Goal: Task Accomplishment & Management: Use online tool/utility

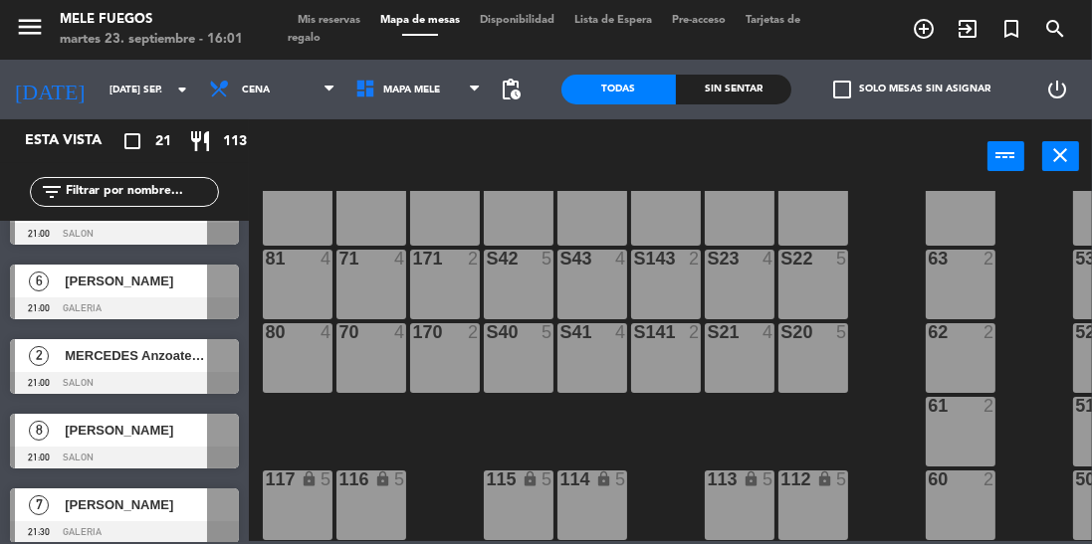
scroll to position [1235, 0]
click at [212, 507] on div at bounding box center [223, 505] width 32 height 33
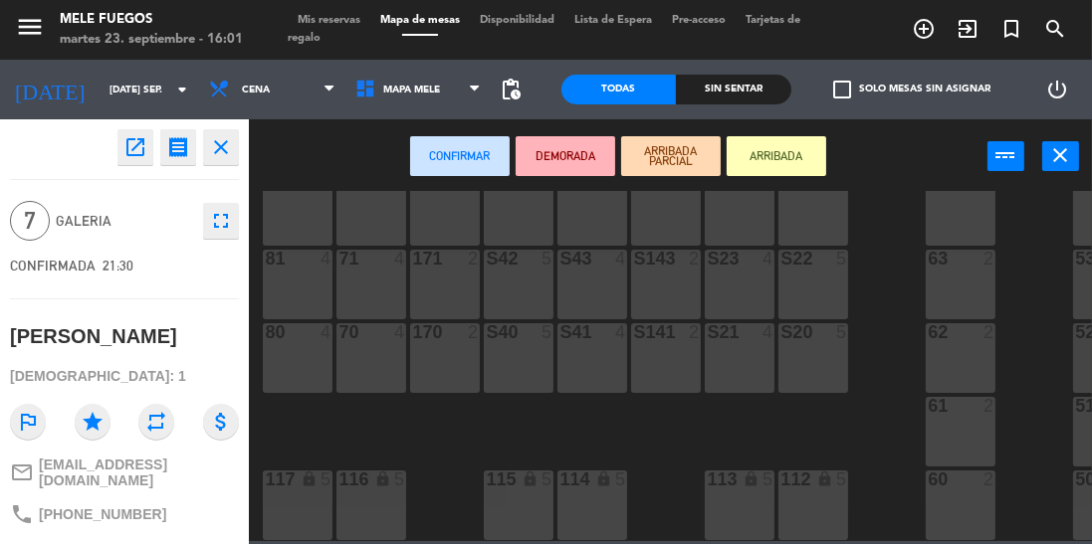
click at [928, 479] on div "60" at bounding box center [927, 480] width 1 height 18
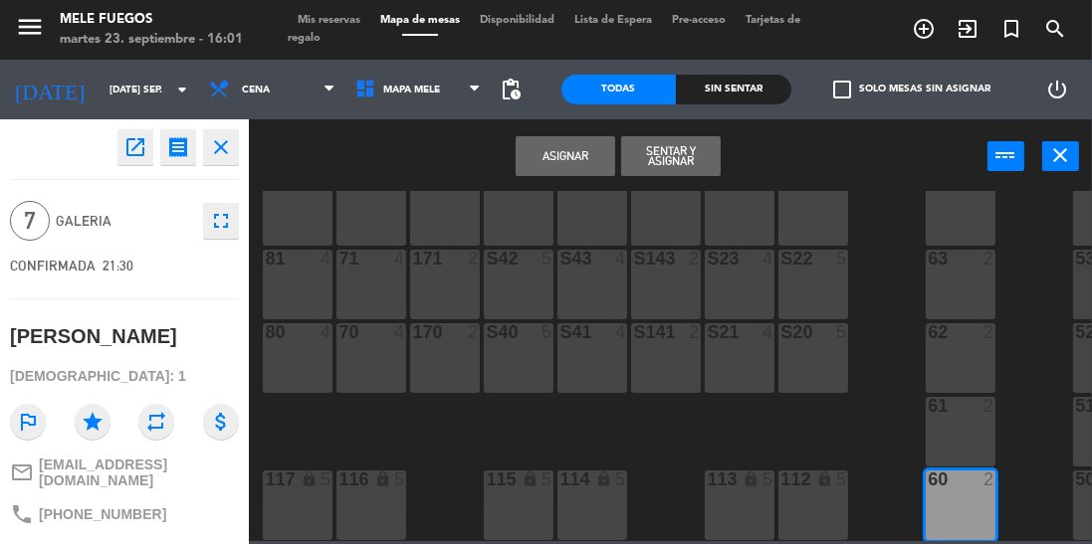
click at [1088, 481] on div "50 5" at bounding box center [1108, 506] width 70 height 70
click at [563, 152] on button "Asignar" at bounding box center [565, 156] width 100 height 40
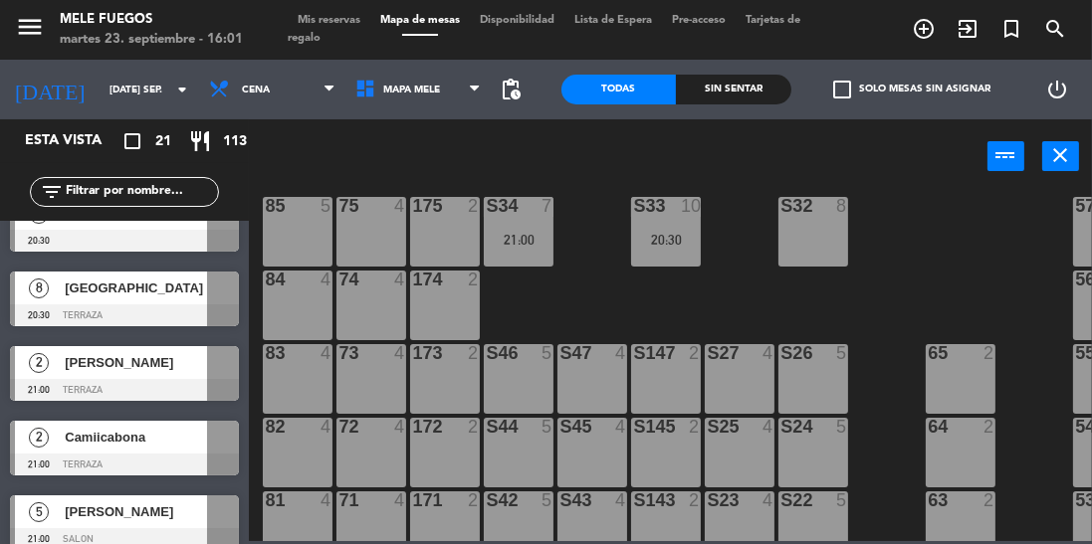
scroll to position [0, 0]
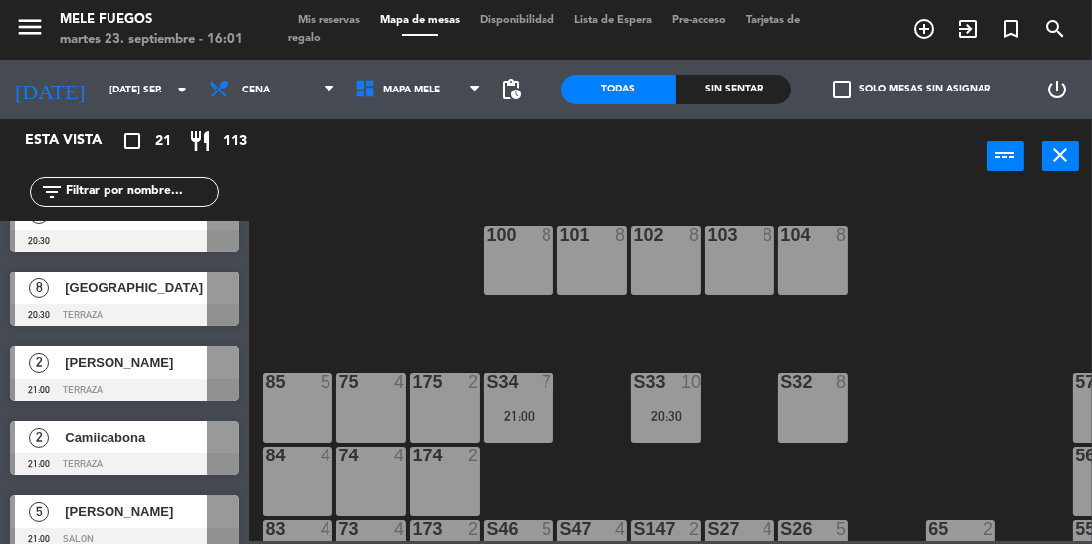
click at [327, 1] on div "menu Mele Fuegos martes 23. septiembre - 16:01 Mis reservas Mapa de mesas Dispo…" at bounding box center [546, 30] width 1092 height 60
click at [301, 18] on span "Mis reservas" at bounding box center [329, 20] width 83 height 11
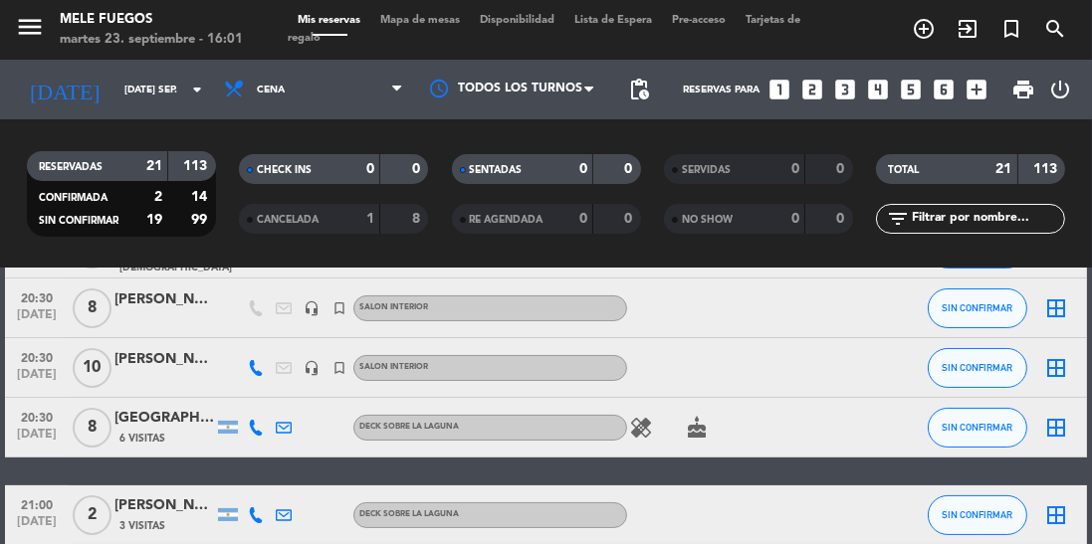
scroll to position [350, 0]
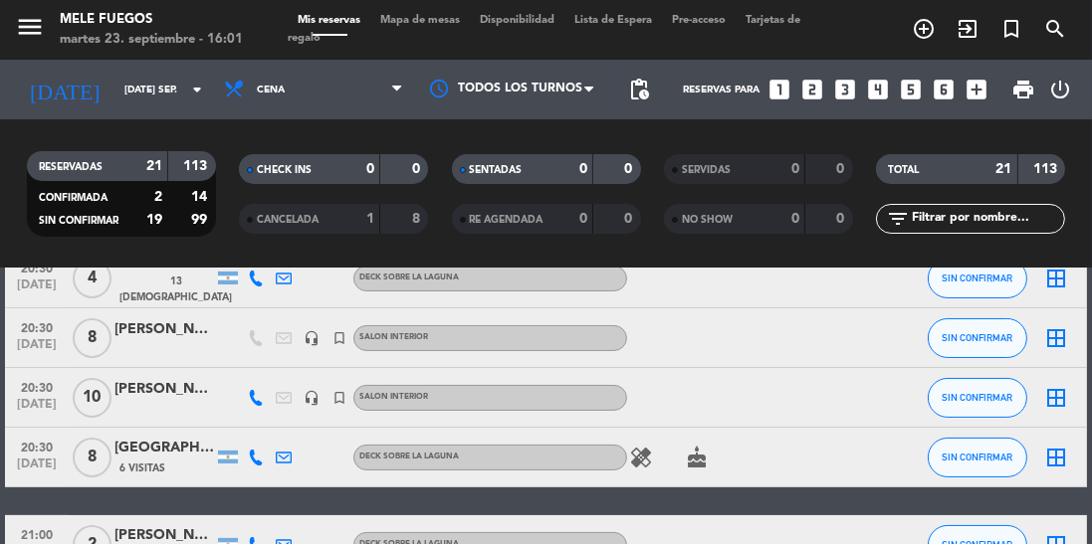
click at [31, 410] on span "[DATE]" at bounding box center [37, 409] width 50 height 23
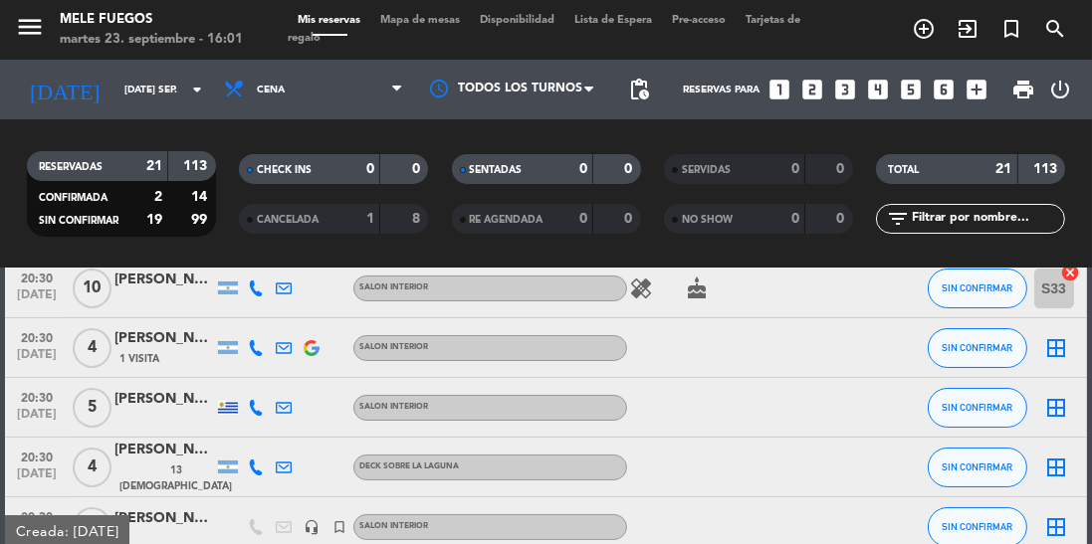
scroll to position [89, 0]
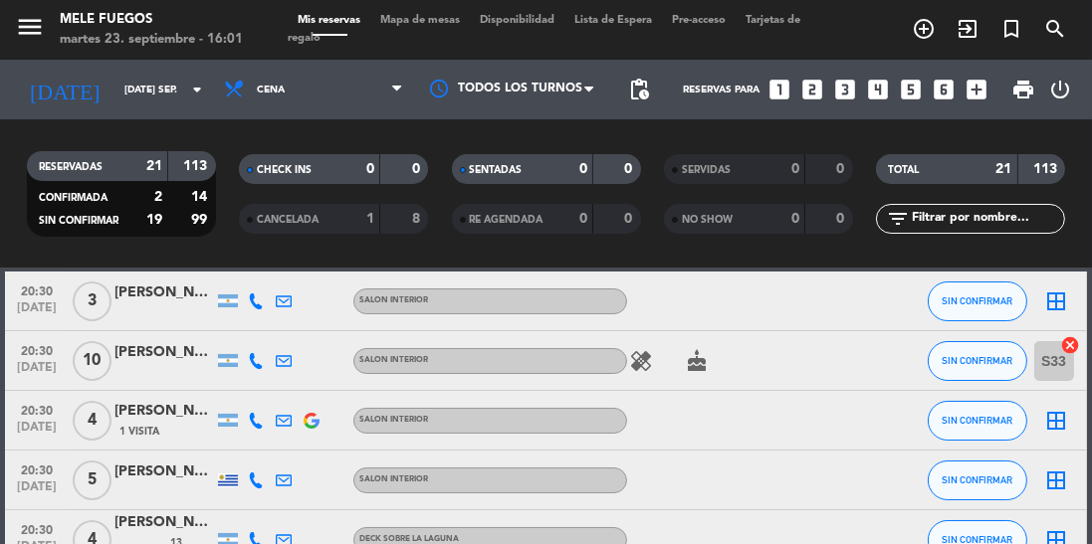
click at [19, 343] on span "20:30" at bounding box center [37, 349] width 50 height 23
click at [428, 15] on span "Mapa de mesas" at bounding box center [420, 20] width 100 height 11
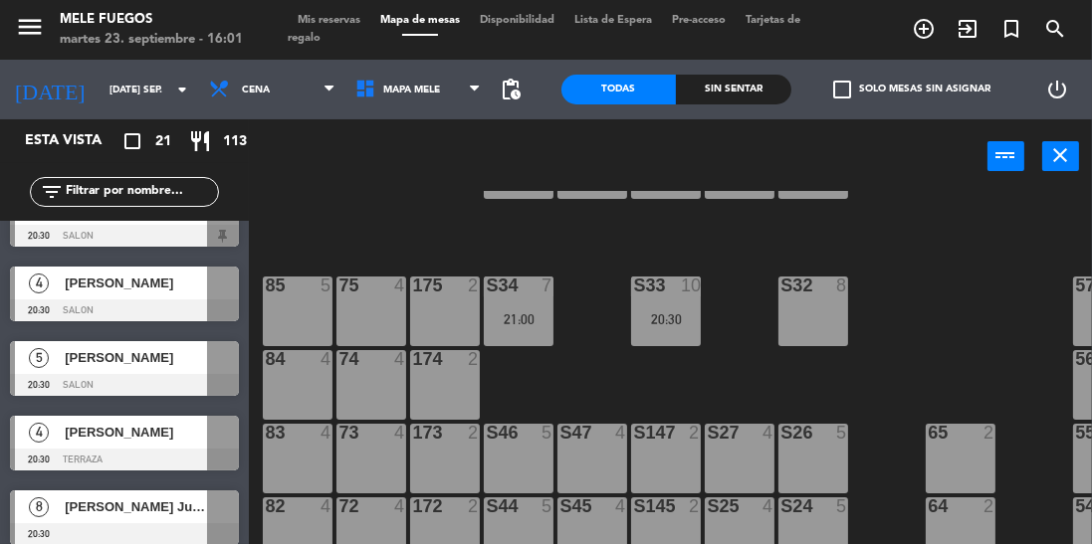
scroll to position [135, 0]
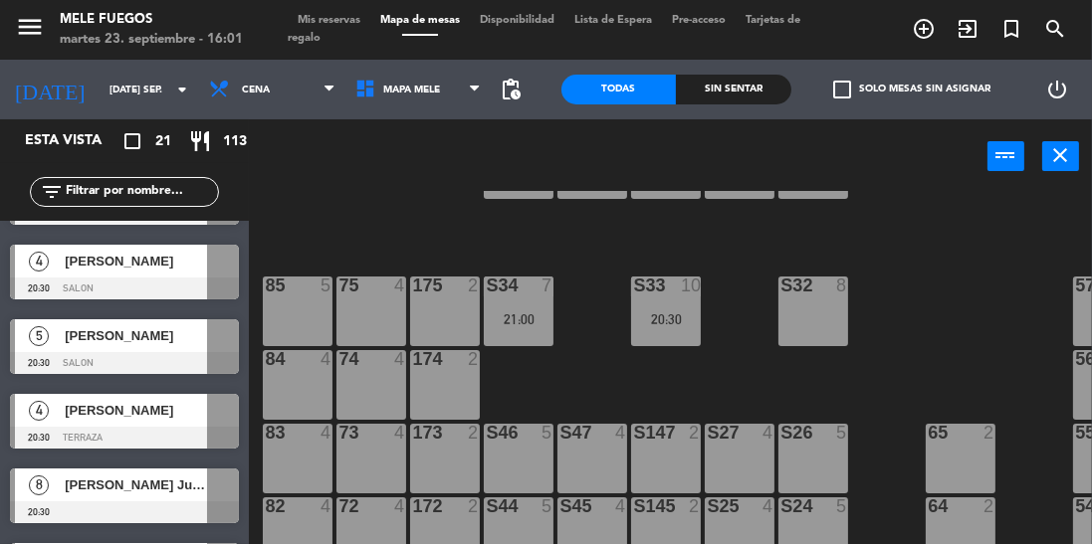
click at [135, 502] on div at bounding box center [124, 512] width 229 height 22
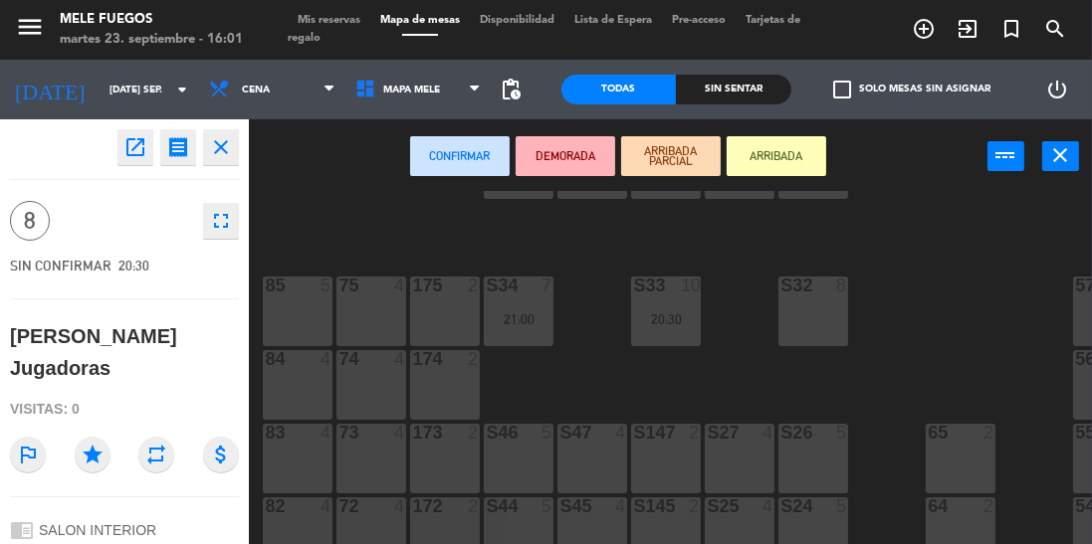
click at [800, 313] on div "S32 8" at bounding box center [813, 312] width 70 height 70
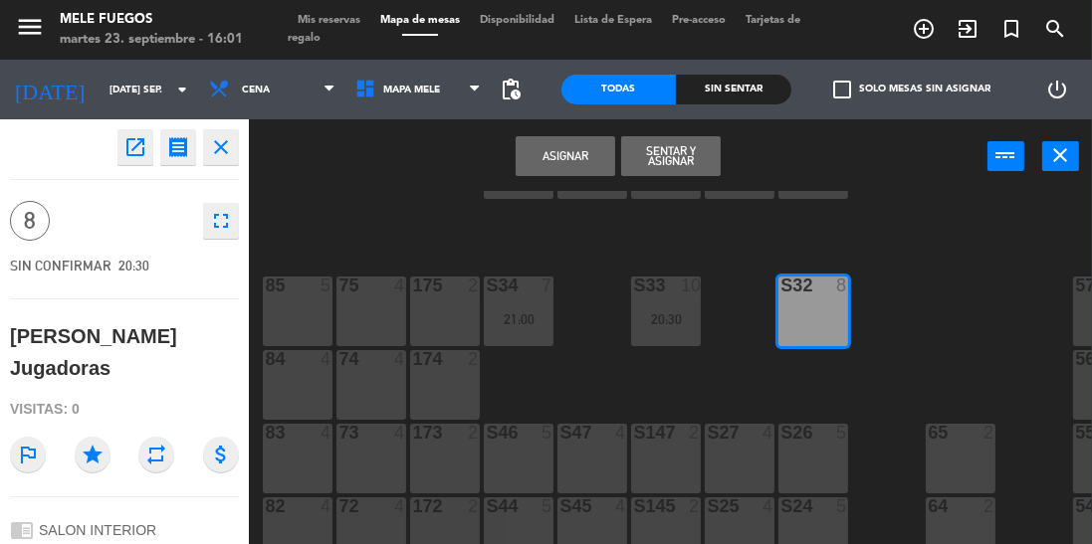
click at [561, 160] on button "Asignar" at bounding box center [565, 156] width 100 height 40
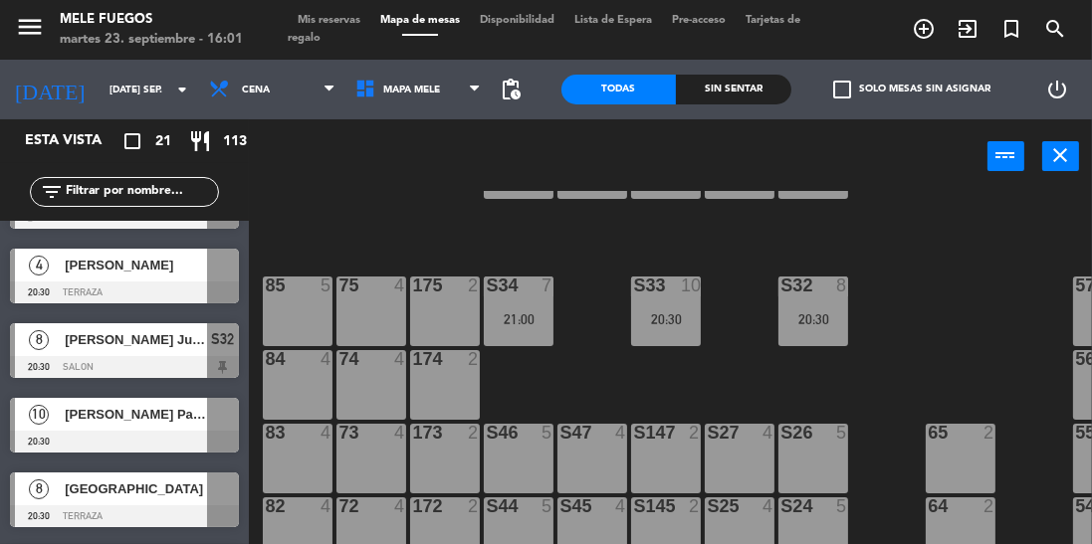
scroll to position [299, 0]
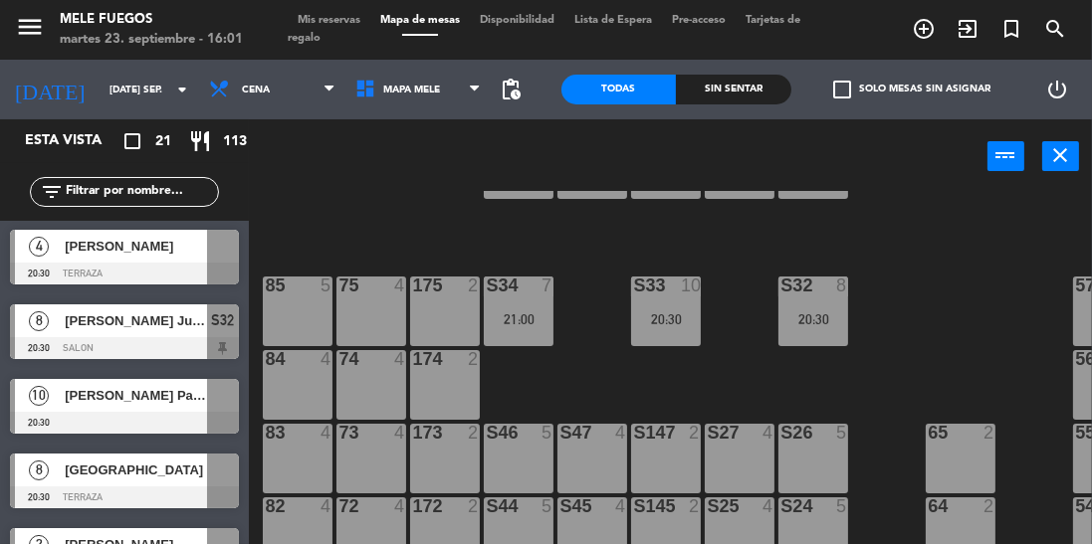
click at [109, 396] on span "[PERSON_NAME] Papas" at bounding box center [136, 395] width 142 height 21
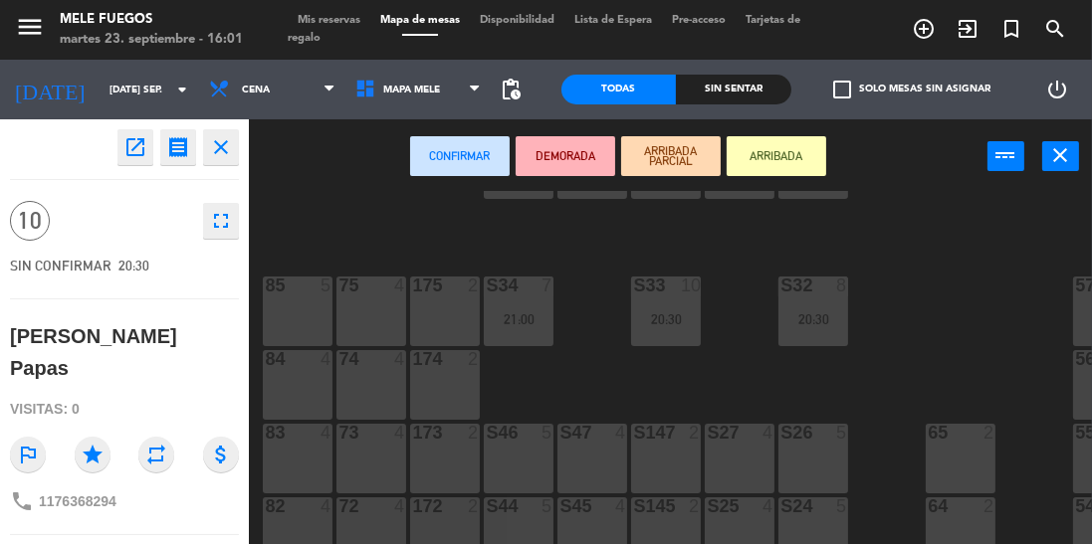
click at [509, 438] on div at bounding box center [518, 433] width 33 height 18
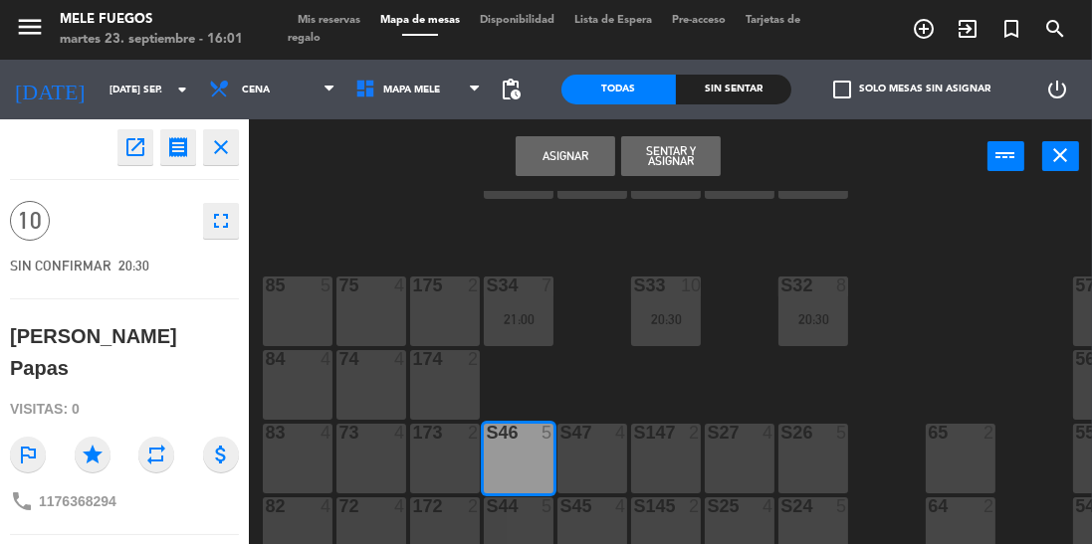
click at [594, 442] on div at bounding box center [592, 433] width 33 height 18
click at [679, 448] on div "S147 2" at bounding box center [666, 459] width 70 height 70
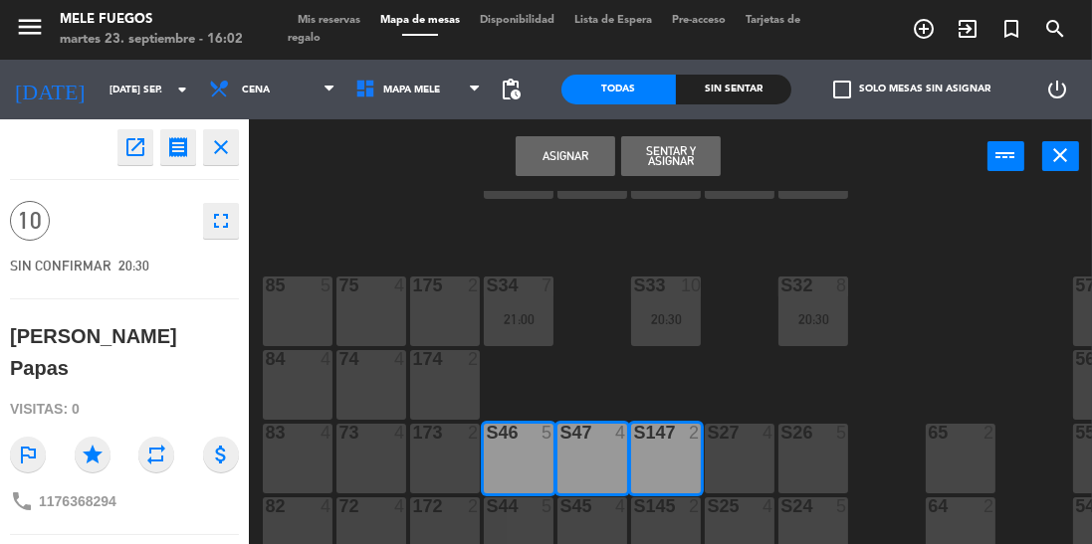
click at [515, 456] on div "S46 5" at bounding box center [519, 459] width 70 height 70
click at [588, 447] on div "S47 4" at bounding box center [592, 459] width 70 height 70
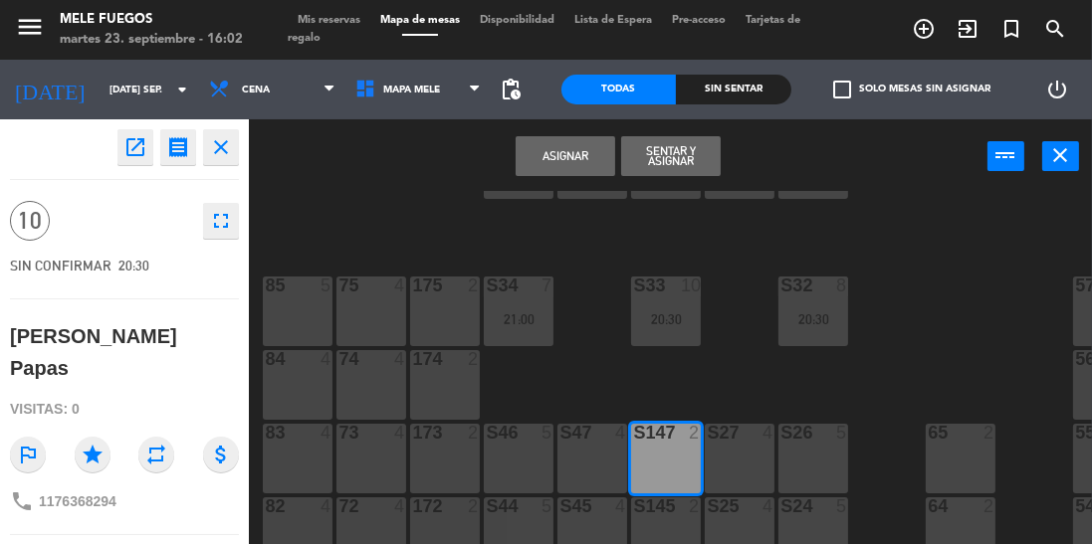
click at [688, 448] on div "S147 2" at bounding box center [666, 459] width 70 height 70
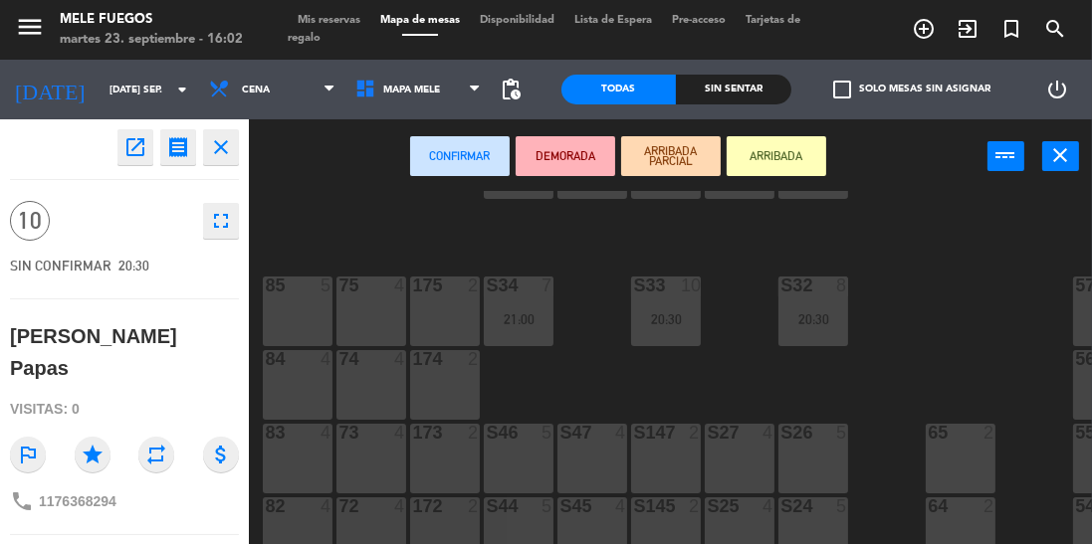
click at [742, 450] on div "S27 4" at bounding box center [739, 459] width 70 height 70
click at [828, 458] on div "S26 5" at bounding box center [813, 459] width 70 height 70
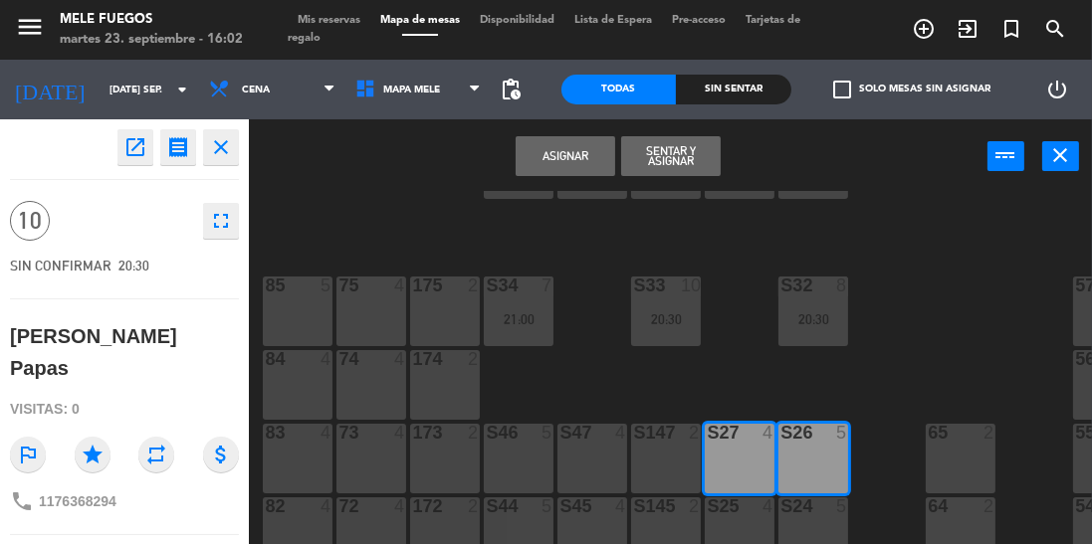
click at [577, 143] on button "Asignar" at bounding box center [565, 156] width 100 height 40
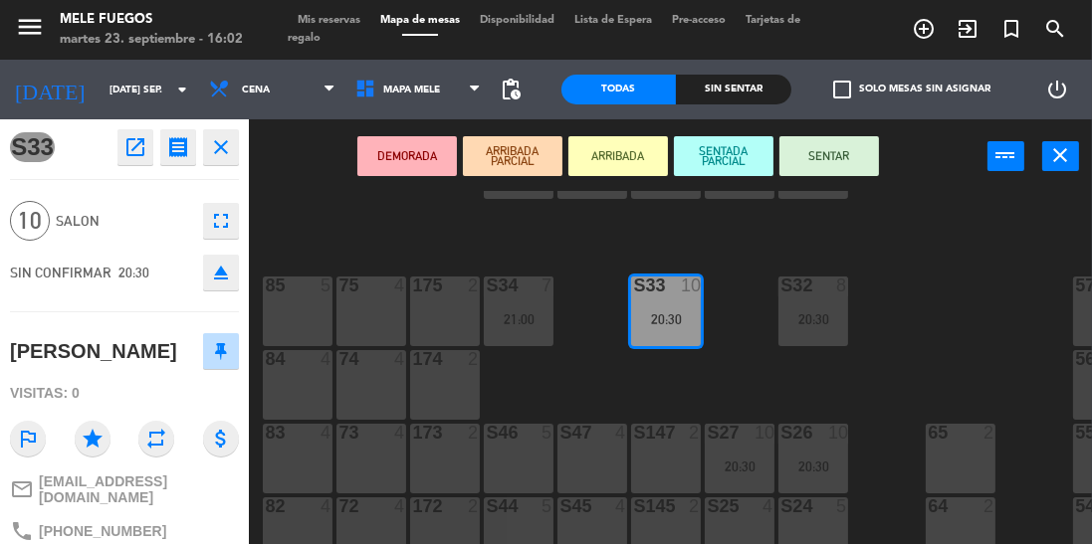
click at [595, 363] on div "100 8 101 8 102 8 103 8 104 8 S32 8 20:30 S33 10 20:30 S34 7 21:00 75 4 85 5 17…" at bounding box center [676, 414] width 832 height 446
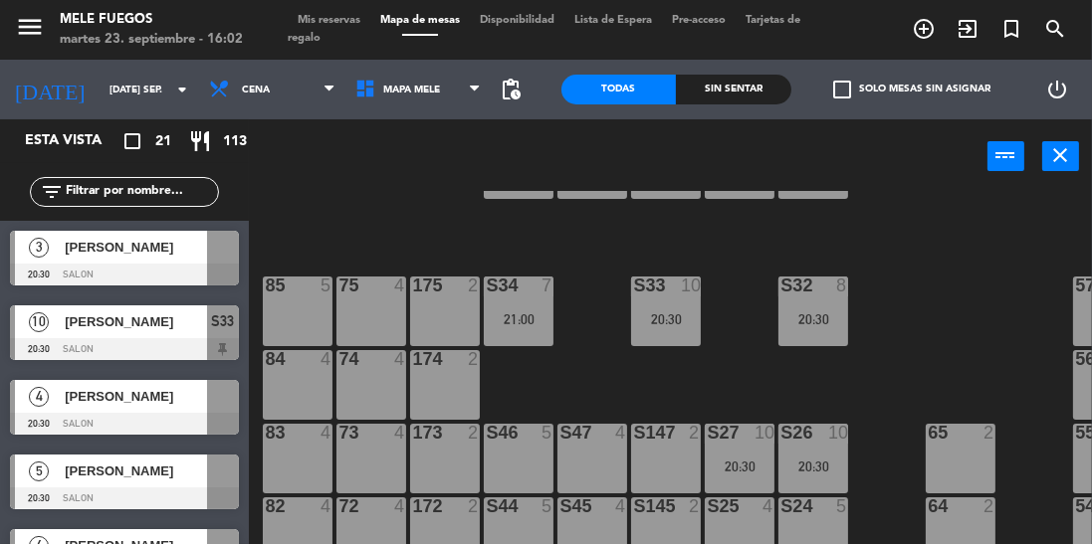
click at [233, 245] on div at bounding box center [223, 247] width 32 height 33
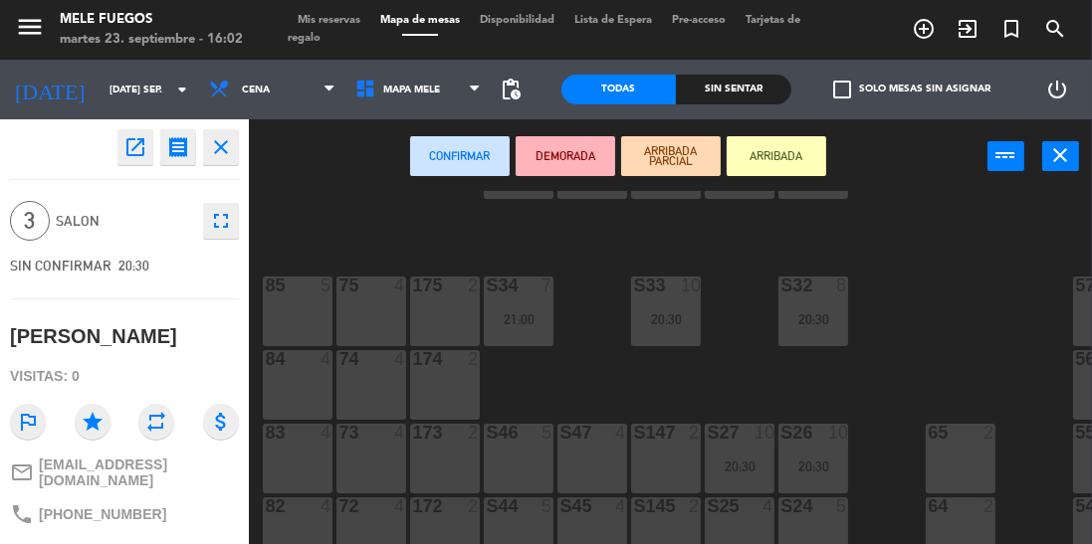
click at [514, 461] on div "S46 5" at bounding box center [519, 459] width 70 height 70
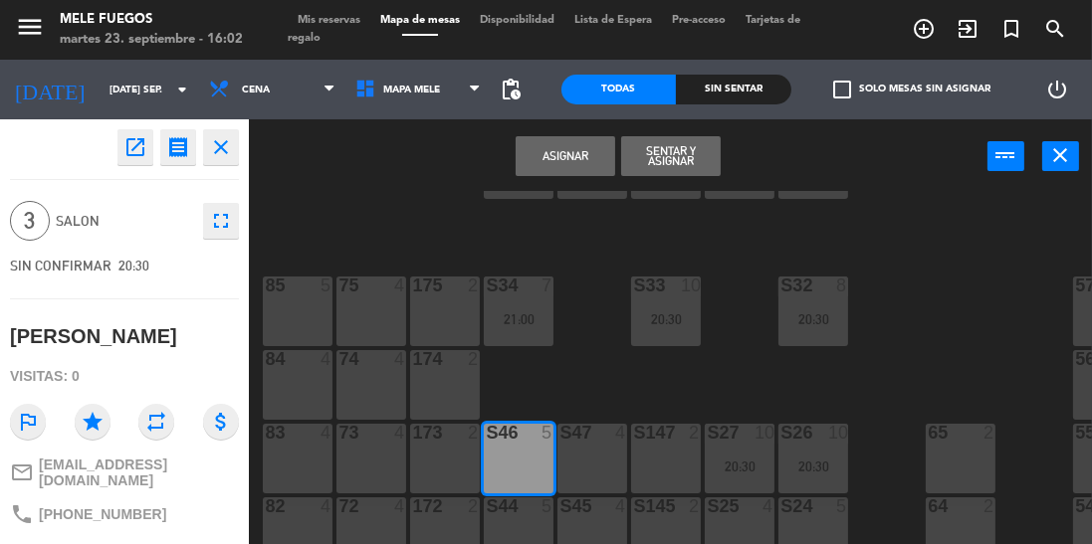
click at [573, 157] on button "Asignar" at bounding box center [565, 156] width 100 height 40
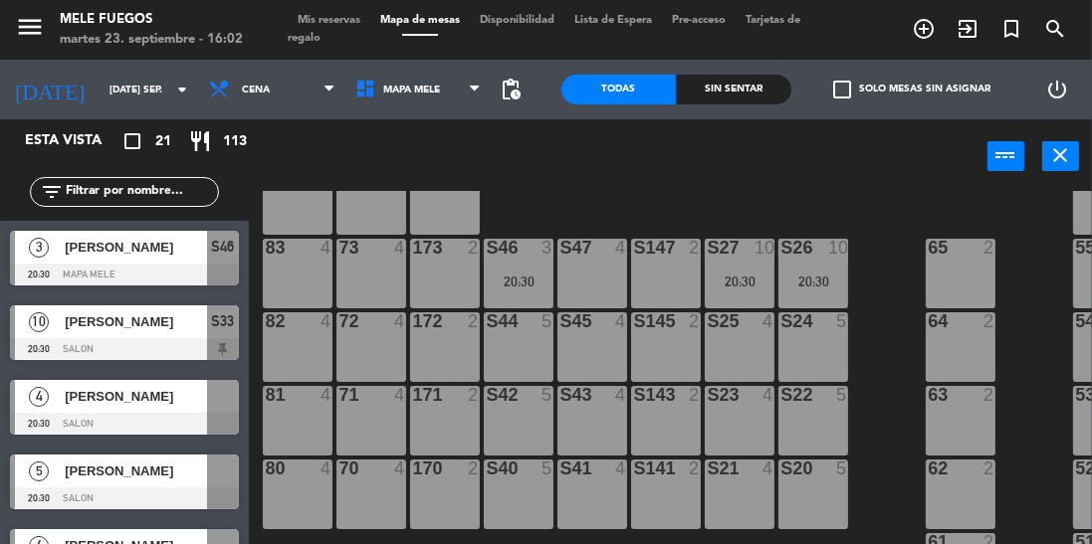
scroll to position [284, 0]
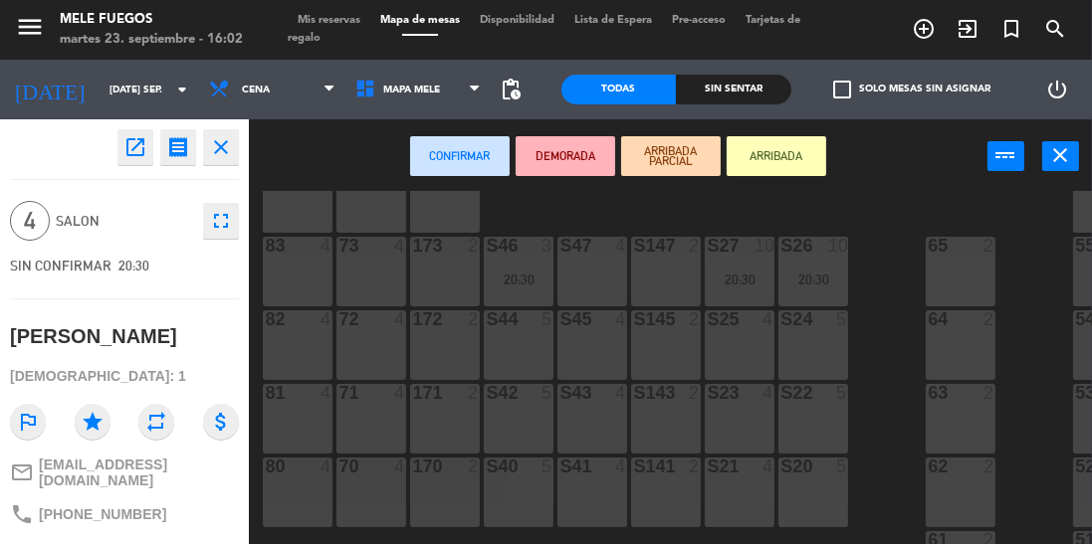
click at [528, 490] on div "S40 5" at bounding box center [519, 493] width 70 height 70
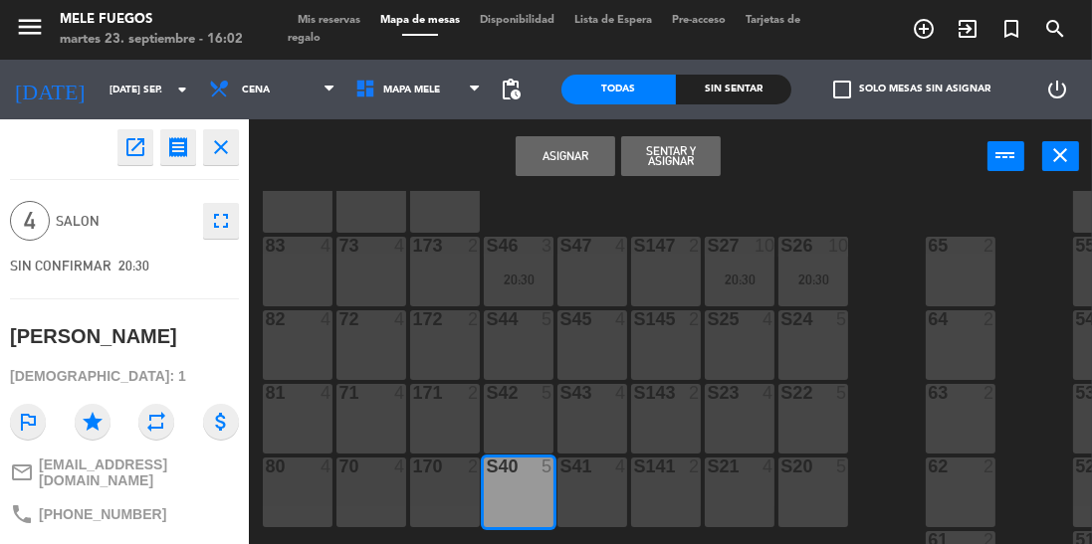
click at [569, 152] on button "Asignar" at bounding box center [565, 156] width 100 height 40
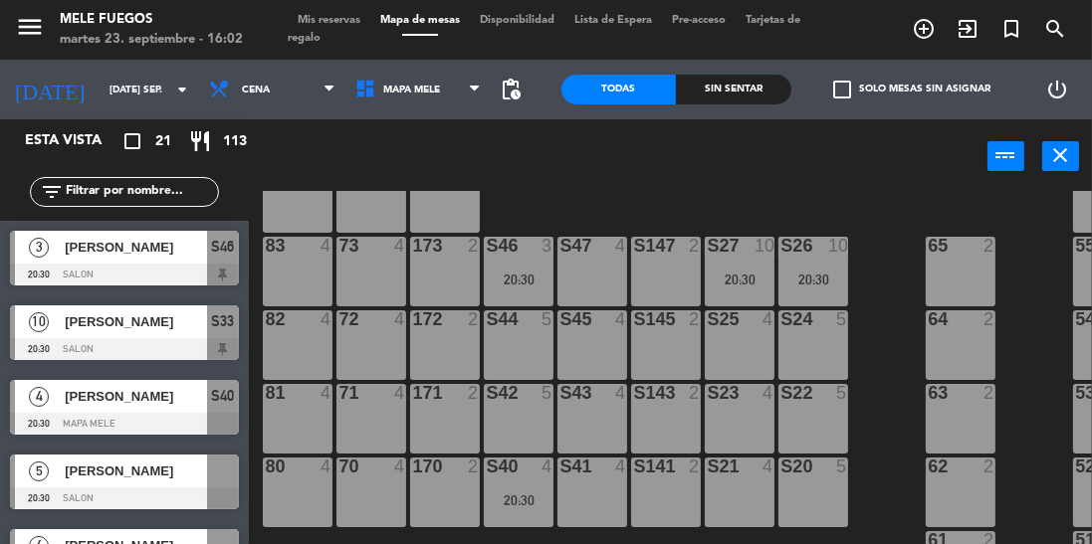
click at [220, 475] on div at bounding box center [223, 471] width 32 height 33
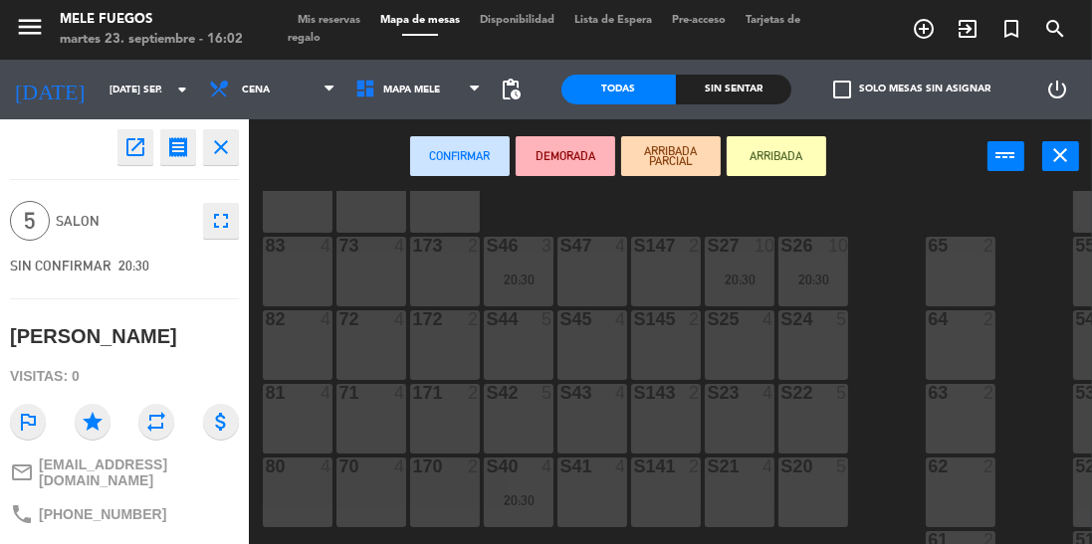
click at [816, 471] on div at bounding box center [813, 467] width 33 height 18
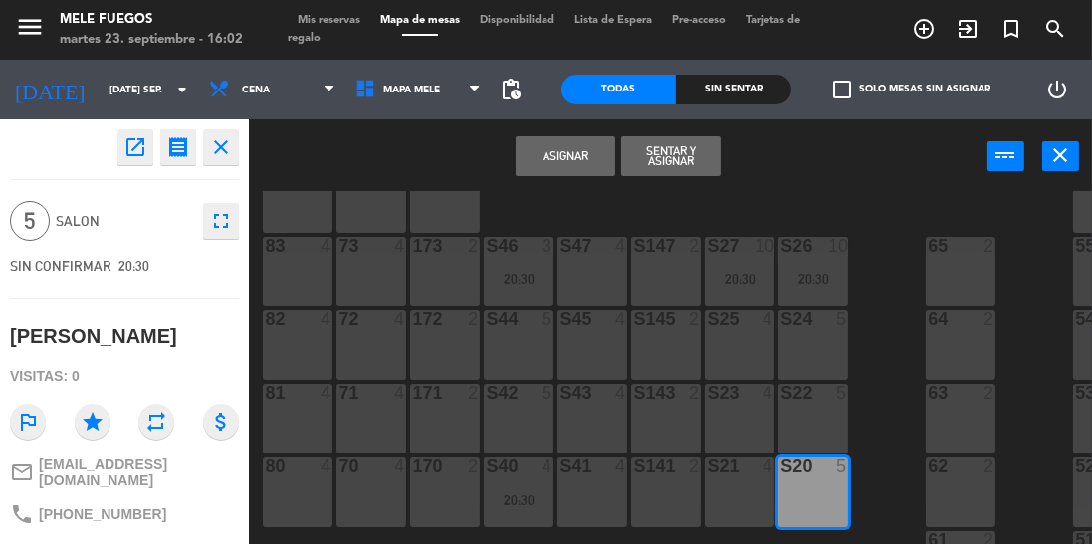
click at [575, 140] on button "Asignar" at bounding box center [565, 156] width 100 height 40
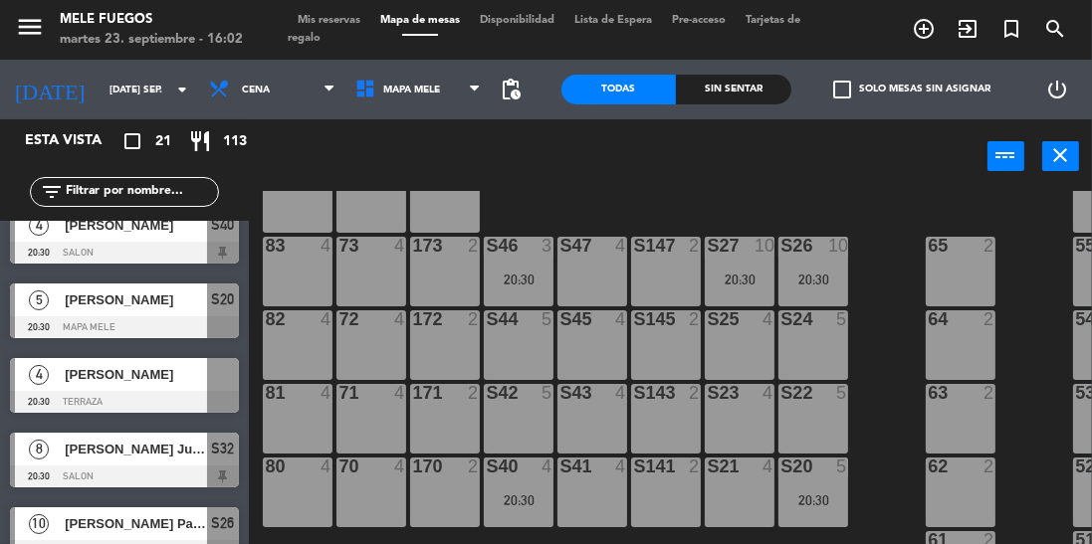
scroll to position [174, 0]
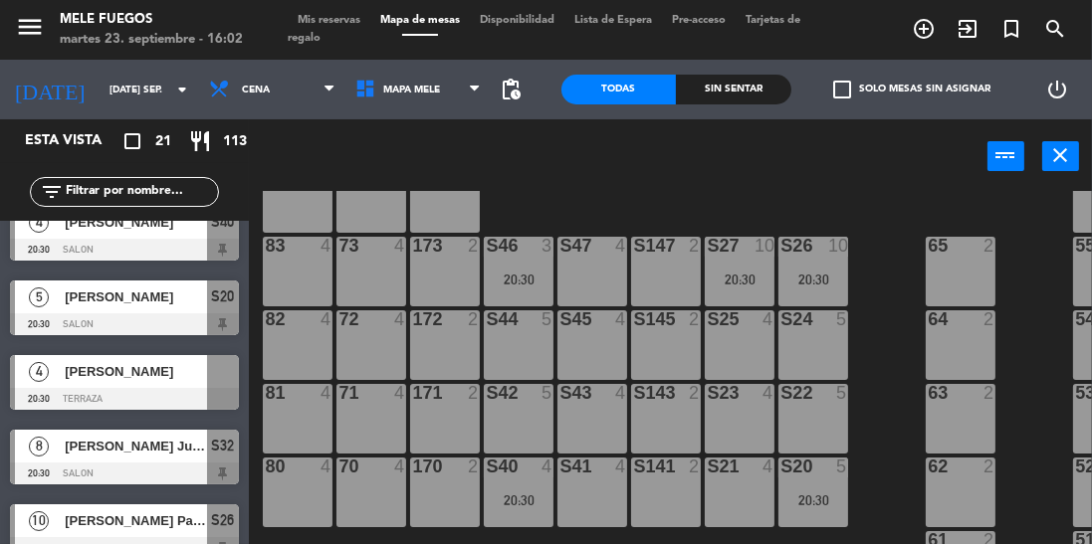
click at [225, 379] on div at bounding box center [223, 371] width 32 height 33
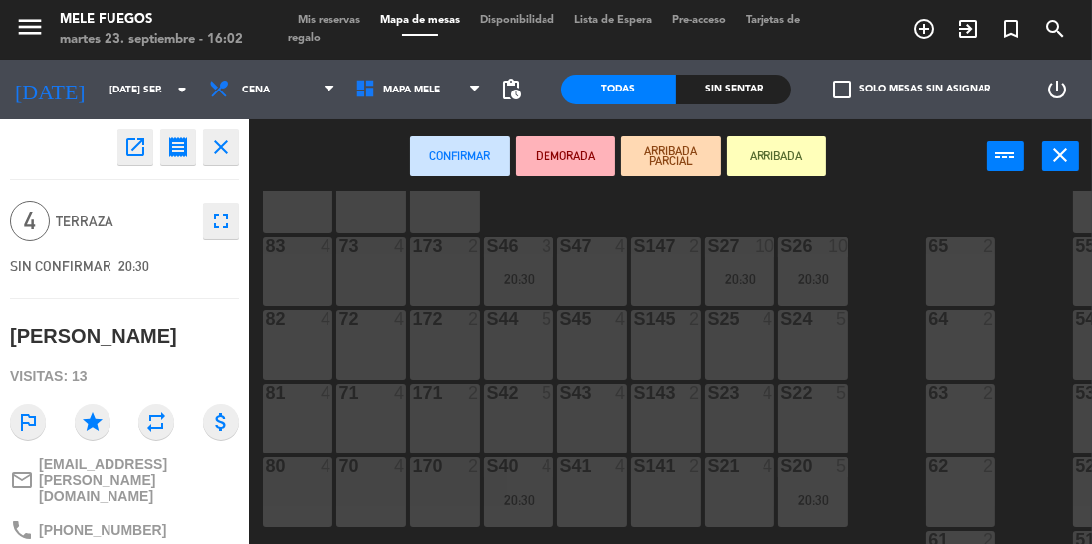
click at [494, 428] on div "S42 5" at bounding box center [519, 419] width 70 height 70
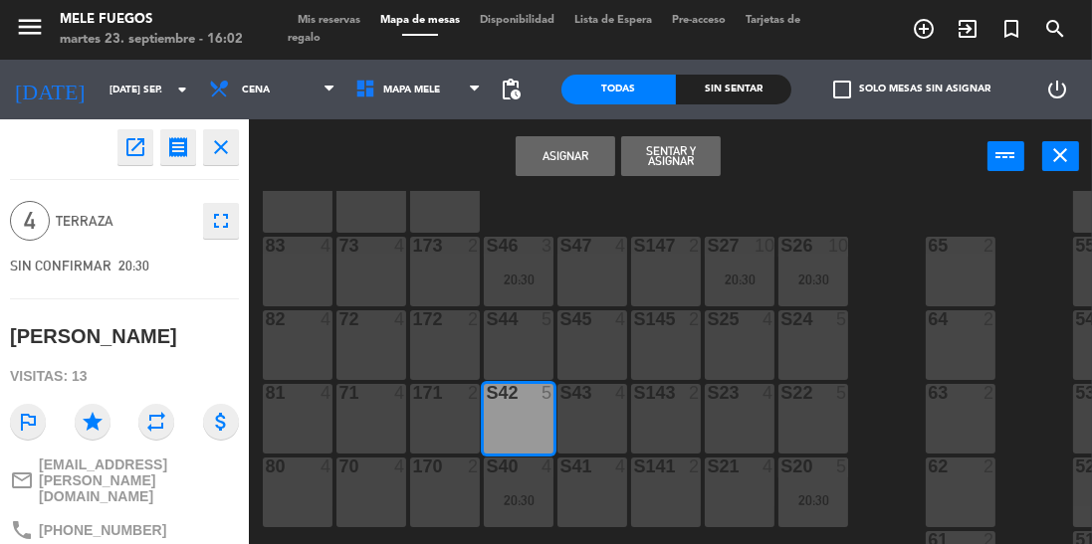
click at [566, 148] on button "Asignar" at bounding box center [565, 156] width 100 height 40
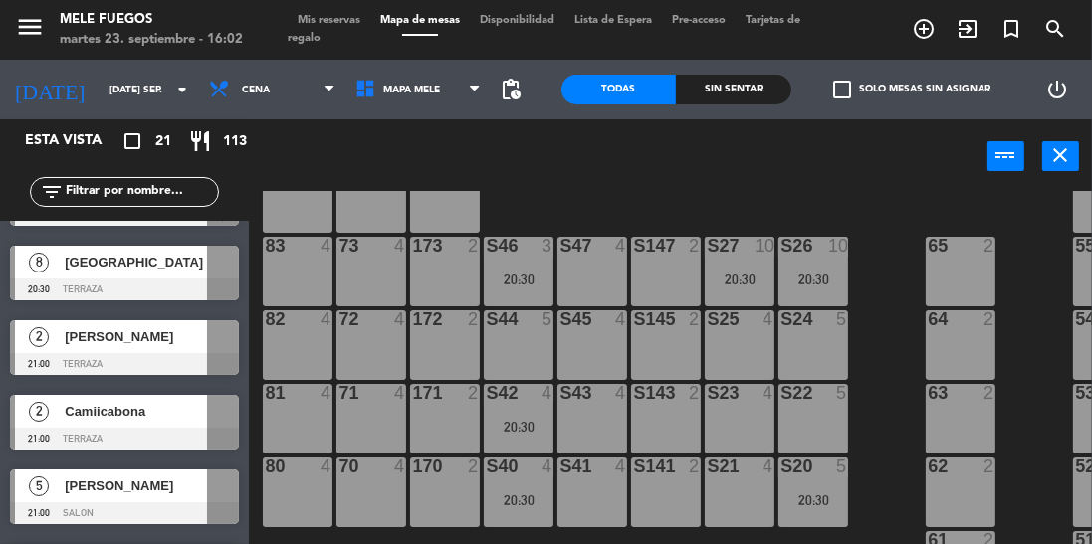
scroll to position [517, 0]
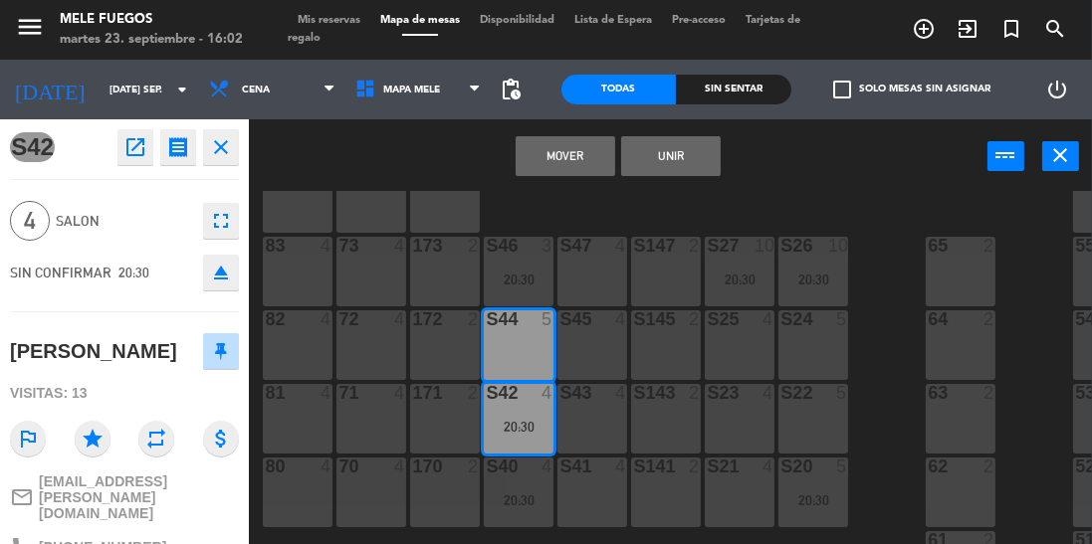
click at [553, 159] on button "Mover" at bounding box center [565, 156] width 100 height 40
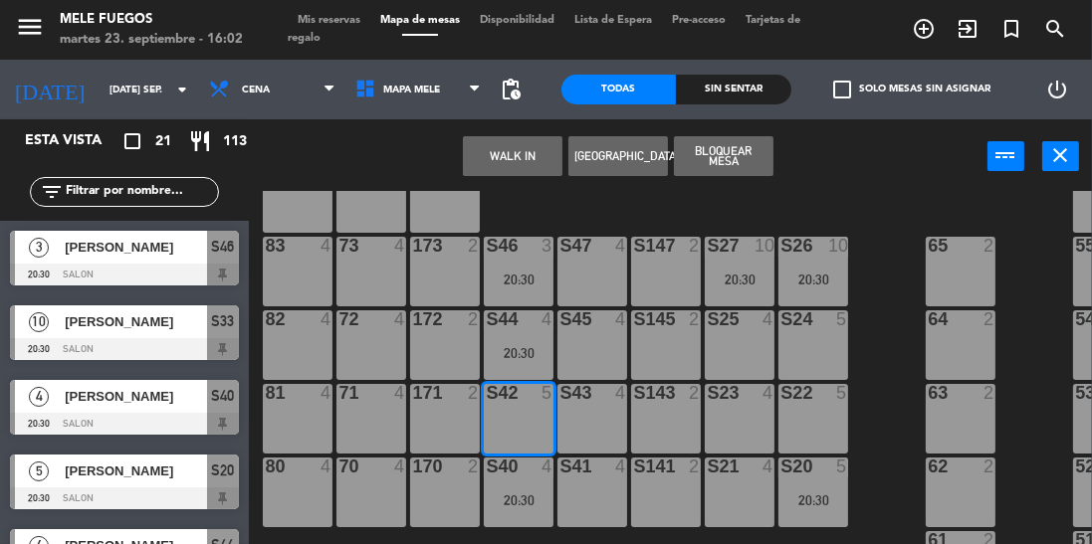
click at [588, 348] on div "S45 4" at bounding box center [592, 345] width 70 height 70
click at [890, 317] on div "100 8 101 8 102 8 103 8 104 8 S32 8 20:30 S33 10 20:30 S34 7 21:00 75 4 85 5 17…" at bounding box center [676, 414] width 832 height 446
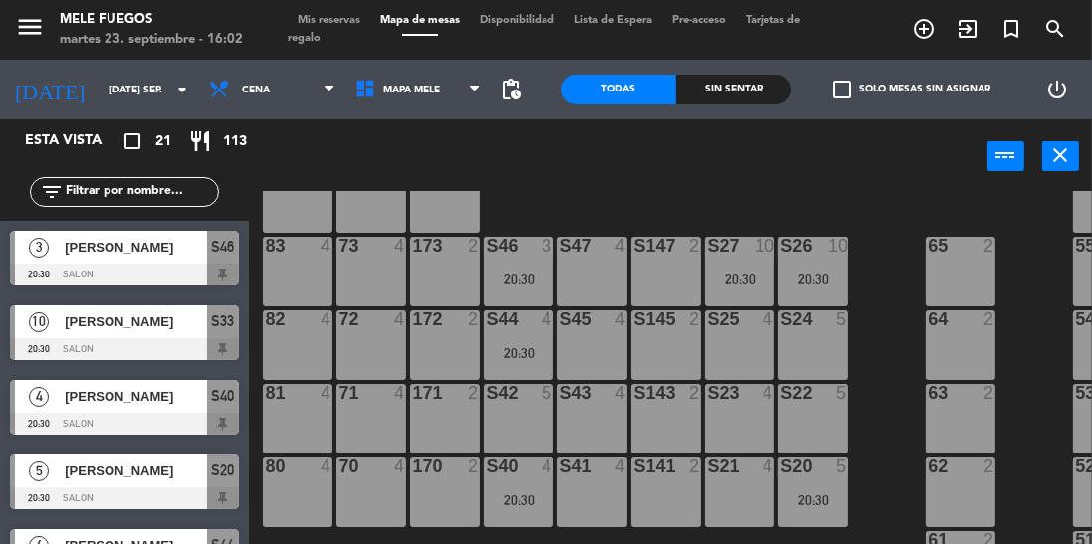
click at [494, 334] on div "S44 4 20:30" at bounding box center [519, 345] width 70 height 70
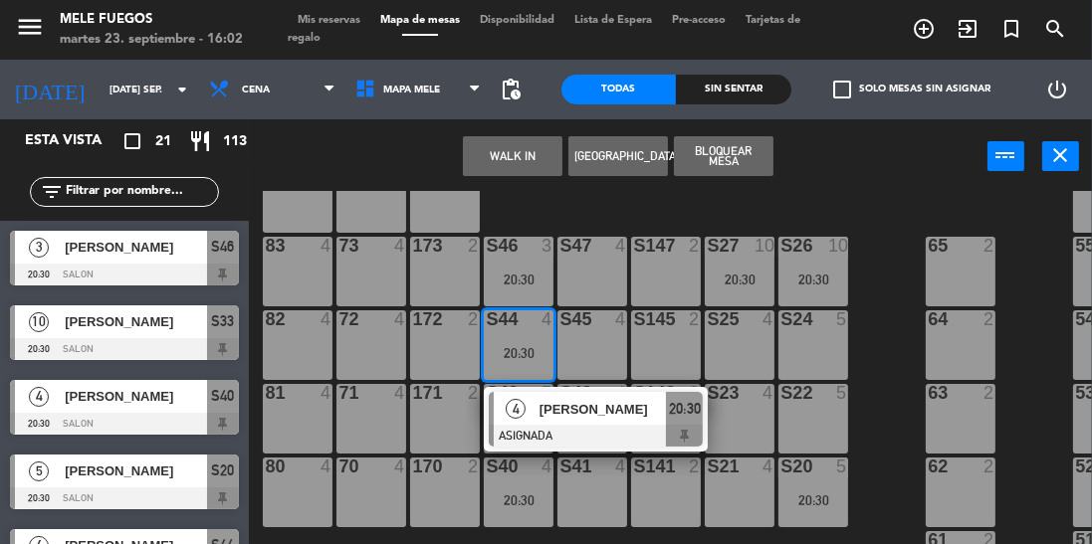
click at [582, 430] on div at bounding box center [596, 436] width 214 height 22
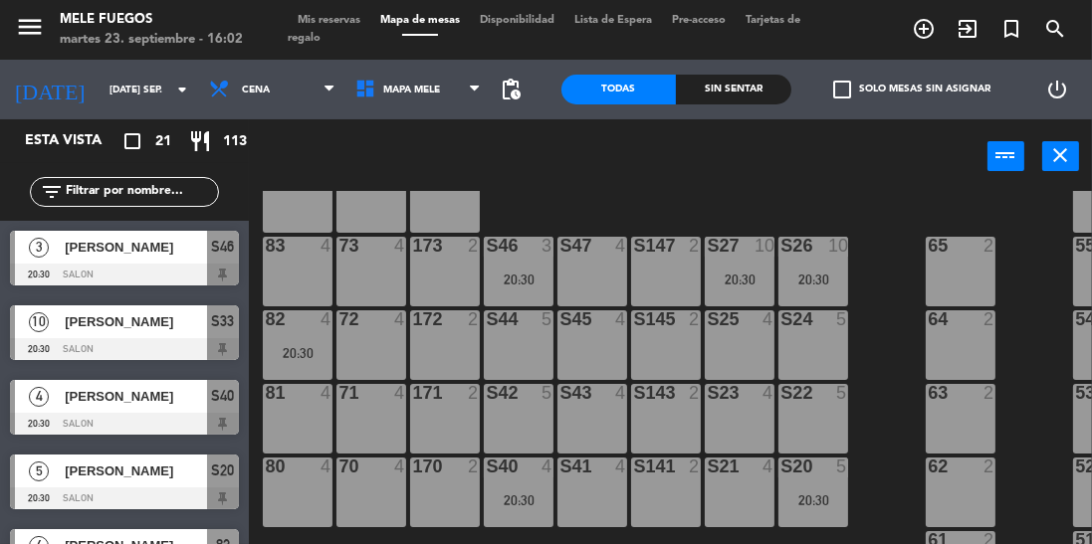
click at [529, 460] on div at bounding box center [518, 467] width 33 height 18
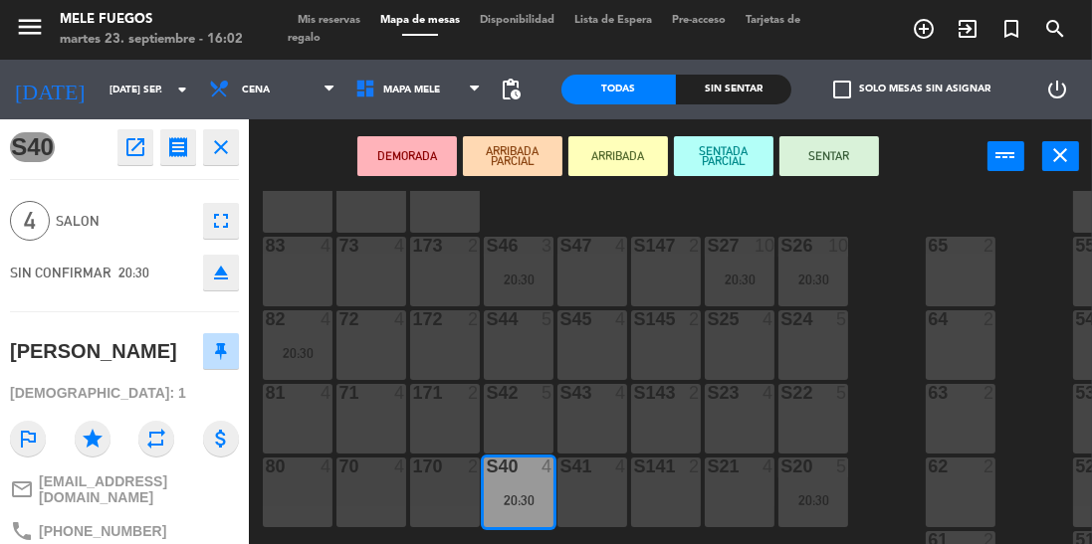
click at [812, 501] on div "20:30" at bounding box center [813, 501] width 70 height 14
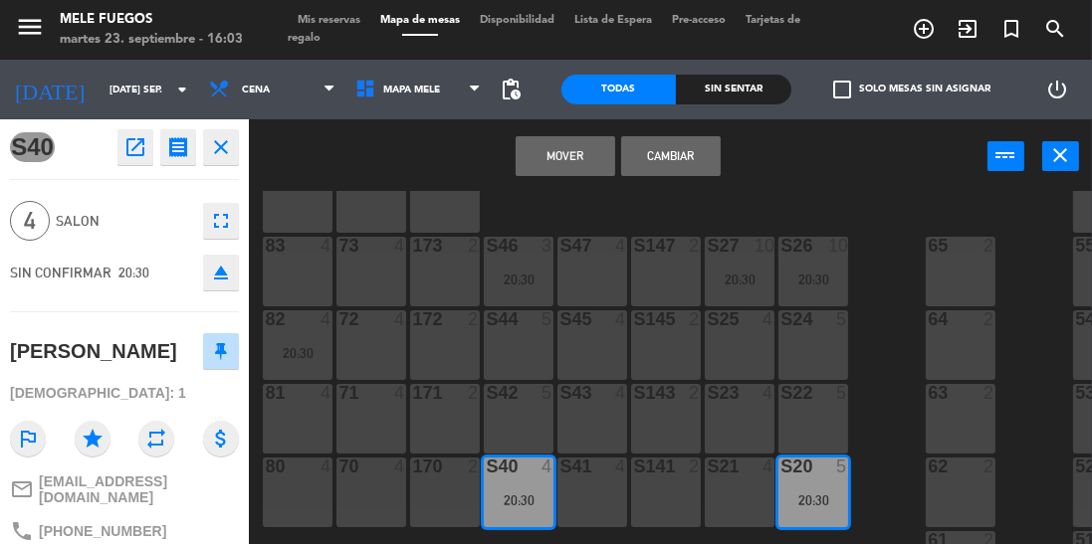
click at [886, 414] on div "100 8 101 8 102 8 103 8 104 8 S32 8 20:30 S33 10 20:30 S34 7 21:00 75 4 85 5 17…" at bounding box center [676, 414] width 832 height 446
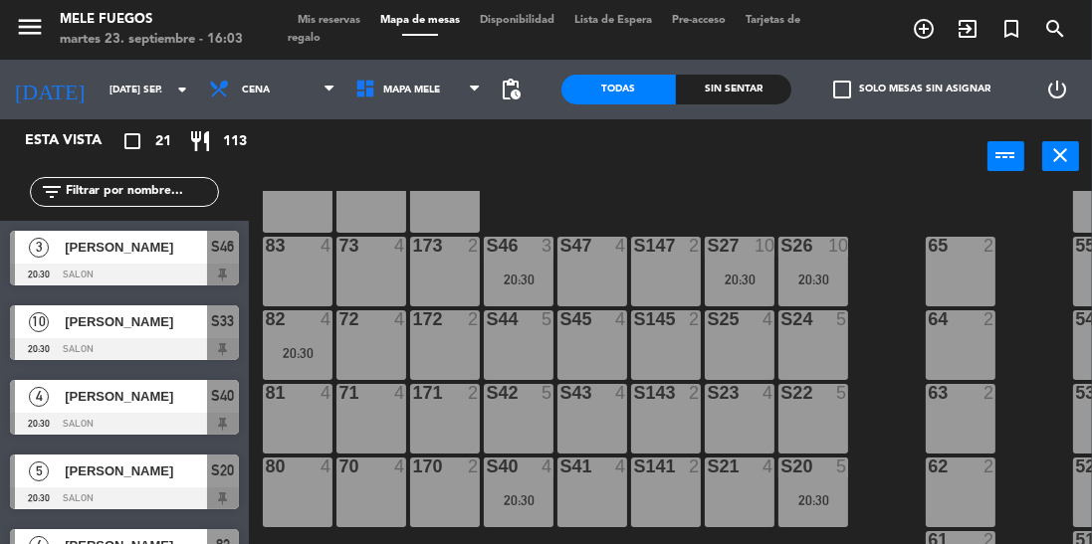
click at [812, 491] on div "S20 5 20:30" at bounding box center [813, 493] width 70 height 70
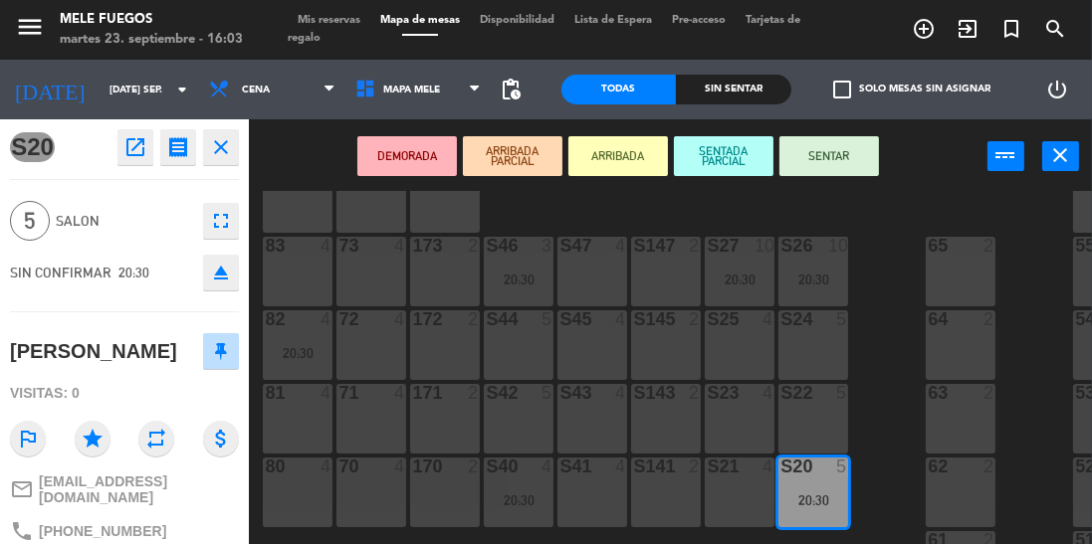
click at [917, 399] on div "63" at bounding box center [926, 393] width 33 height 18
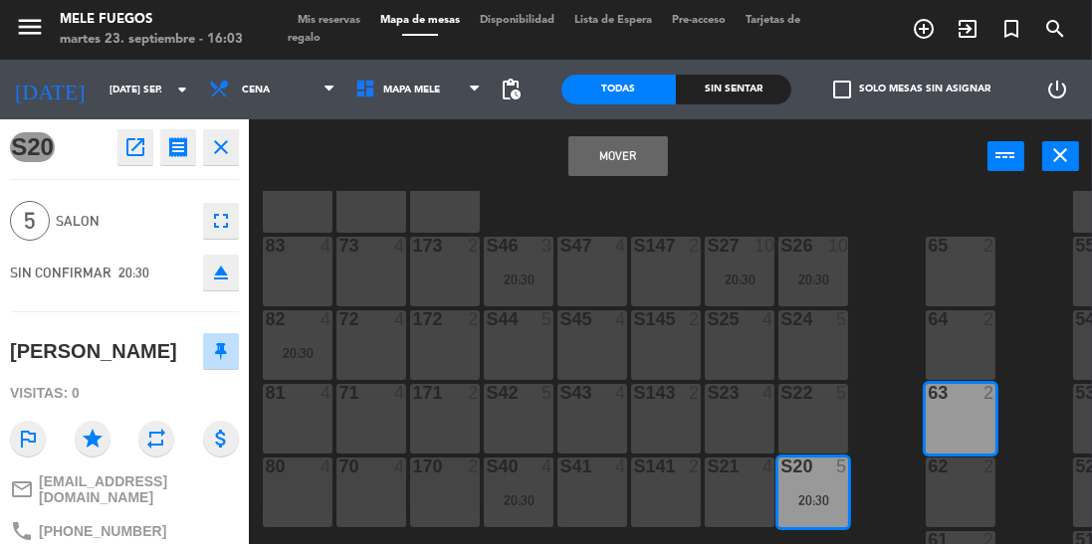
click at [888, 354] on div "100 8 101 8 102 8 103 8 104 8 S32 8 20:30 S33 10 20:30 S34 7 21:00 75 4 85 5 17…" at bounding box center [676, 414] width 832 height 446
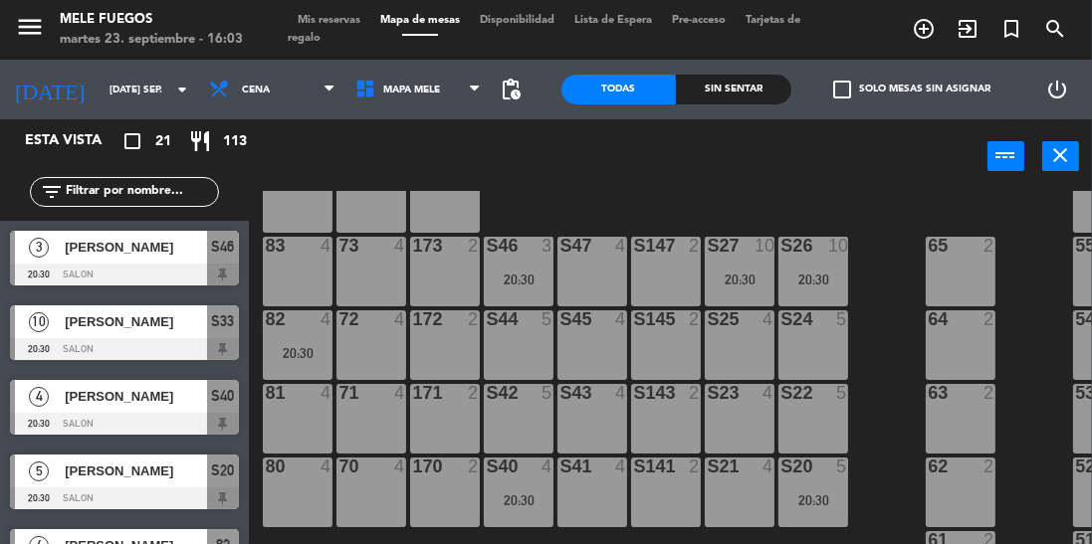
click at [502, 261] on div "S46 3 20:30" at bounding box center [519, 272] width 70 height 70
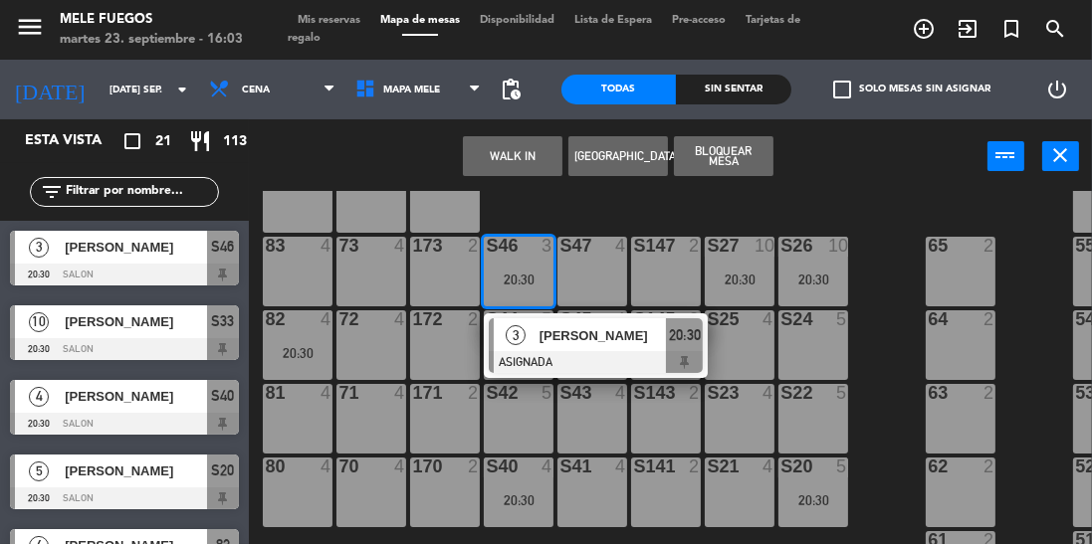
click at [605, 337] on span "[PERSON_NAME]" at bounding box center [602, 335] width 127 height 21
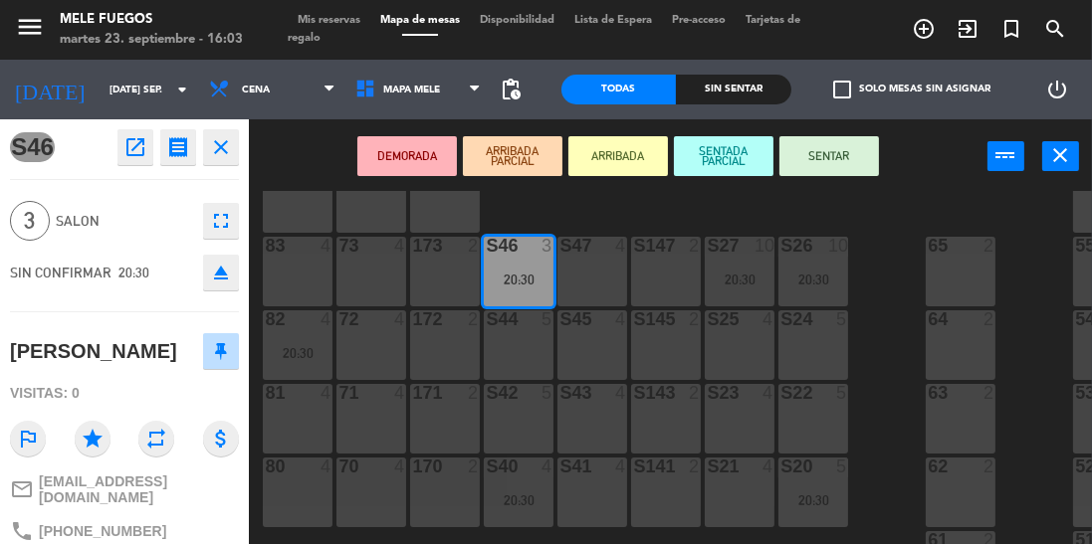
click at [895, 351] on div "100 8 101 8 102 8 103 8 104 8 S32 8 20:30 S33 10 20:30 S34 7 21:00 75 4 85 5 17…" at bounding box center [676, 414] width 832 height 446
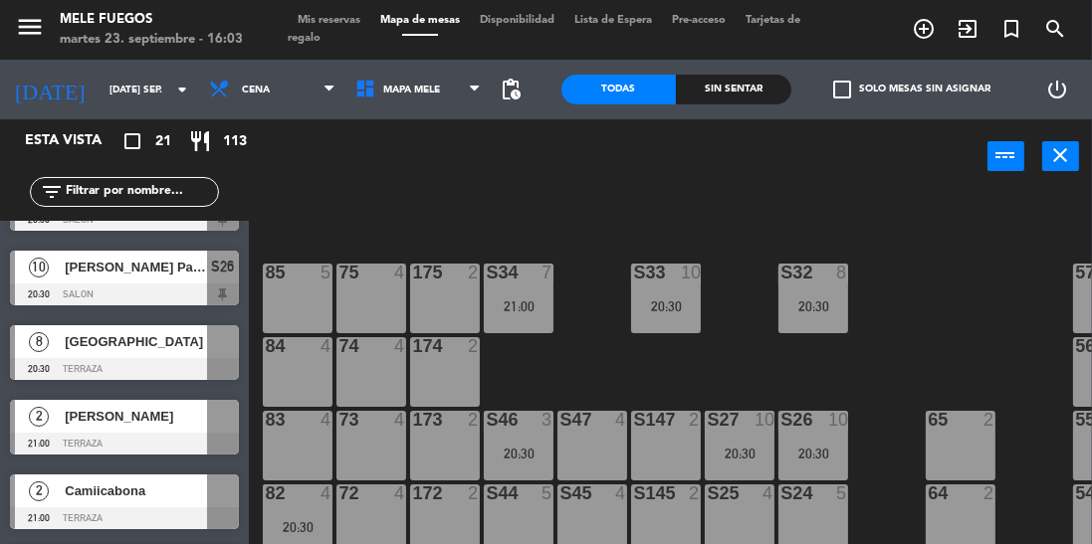
scroll to position [113, 0]
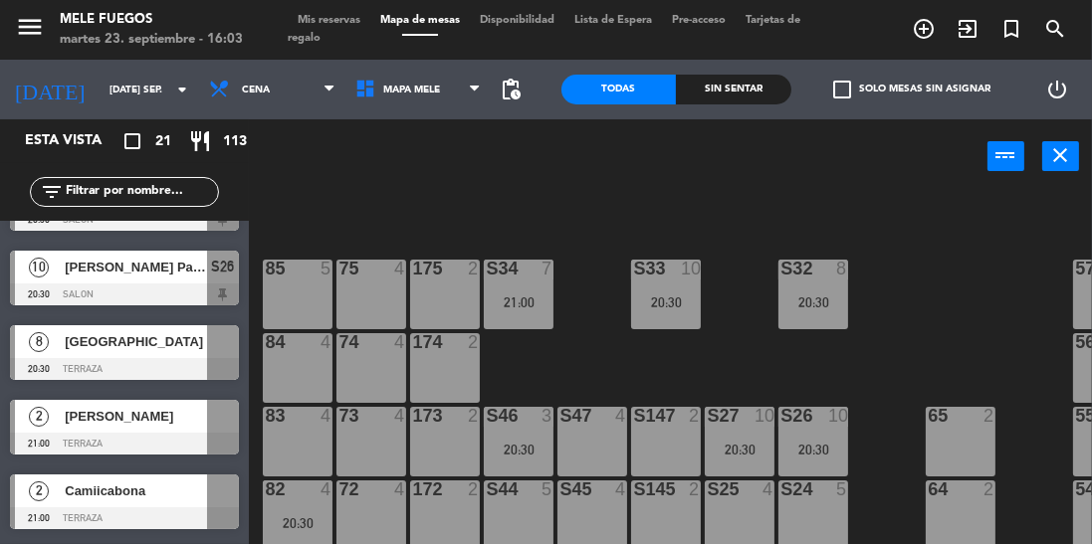
click at [215, 350] on div at bounding box center [223, 341] width 32 height 33
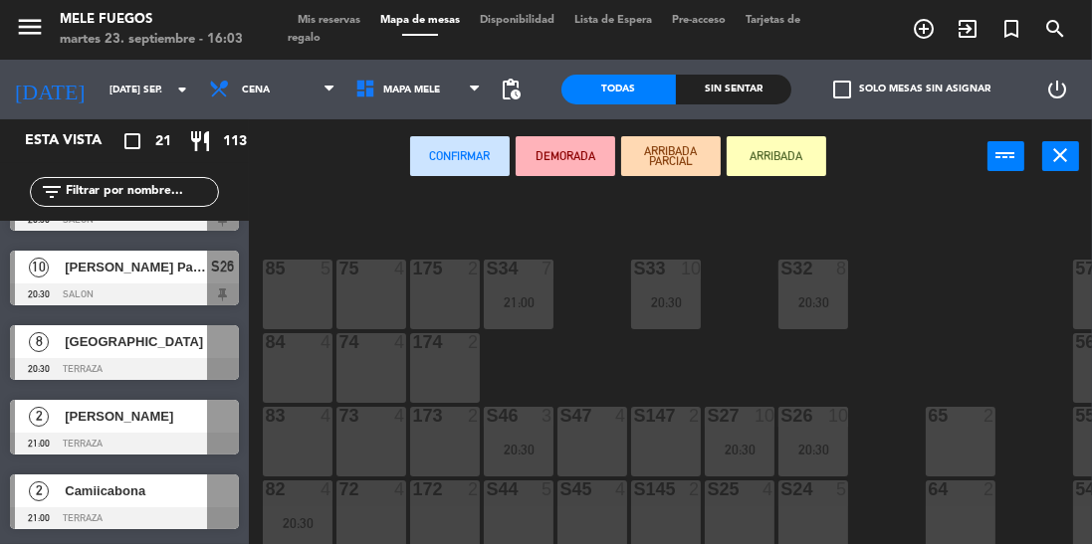
click at [299, 283] on div "85 5" at bounding box center [298, 295] width 70 height 70
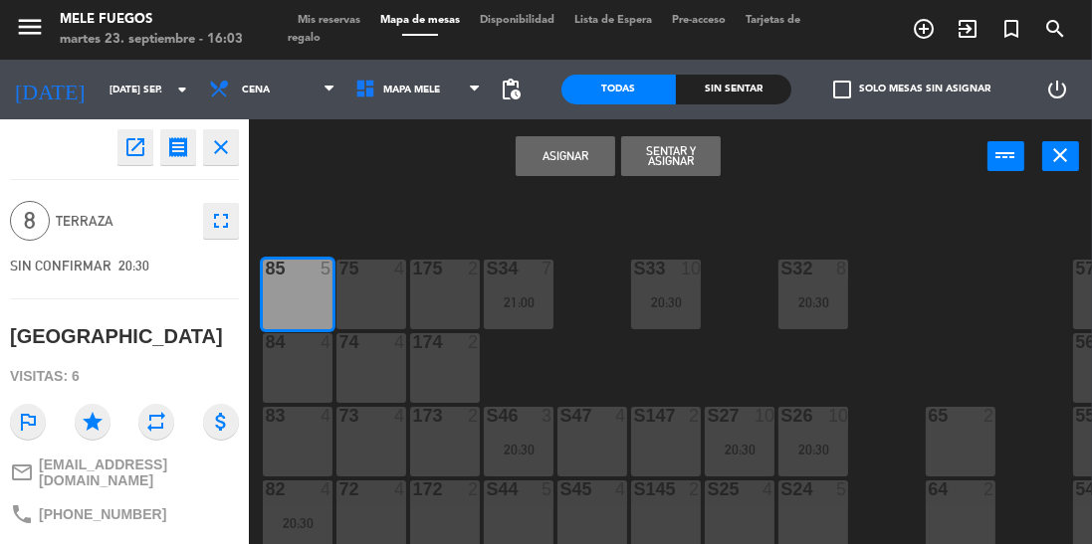
click at [356, 287] on div "75 4" at bounding box center [371, 295] width 70 height 70
click at [453, 279] on div "175 2" at bounding box center [445, 270] width 70 height 20
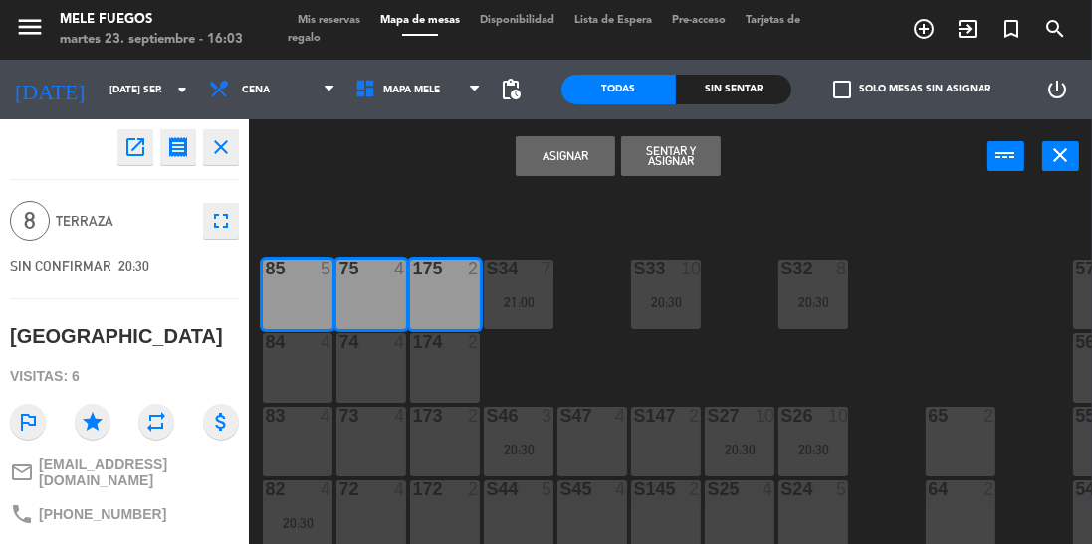
click at [577, 150] on button "Asignar" at bounding box center [565, 156] width 100 height 40
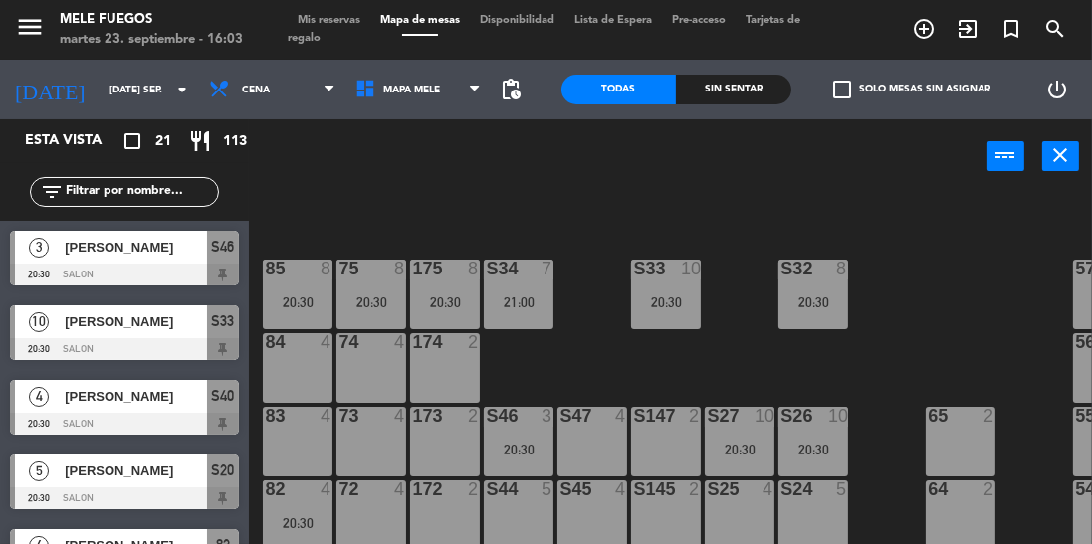
scroll to position [1150, 0]
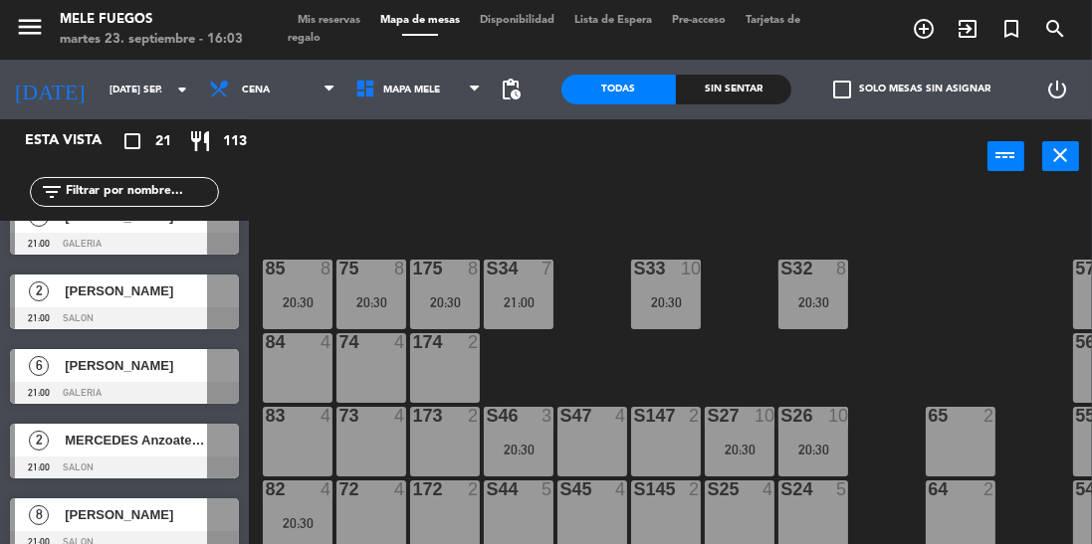
click at [124, 526] on div "[PERSON_NAME]" at bounding box center [135, 515] width 144 height 33
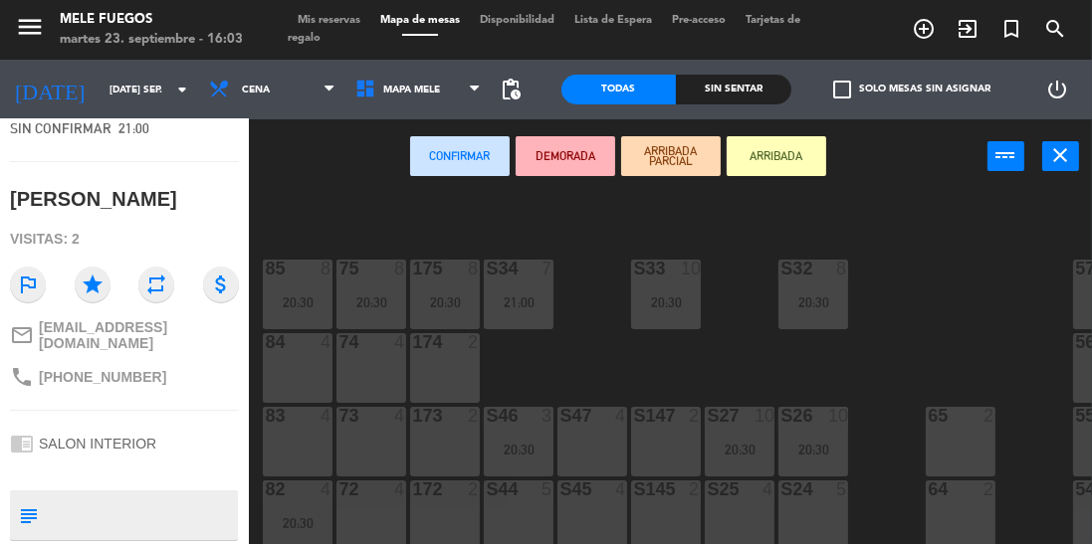
scroll to position [137, 0]
click at [941, 261] on div "100 8 101 8 102 8 103 8 104 8 S32 8 20:30 S33 10 20:30 S34 7 21:00 75 8 20:30 8…" at bounding box center [676, 414] width 832 height 446
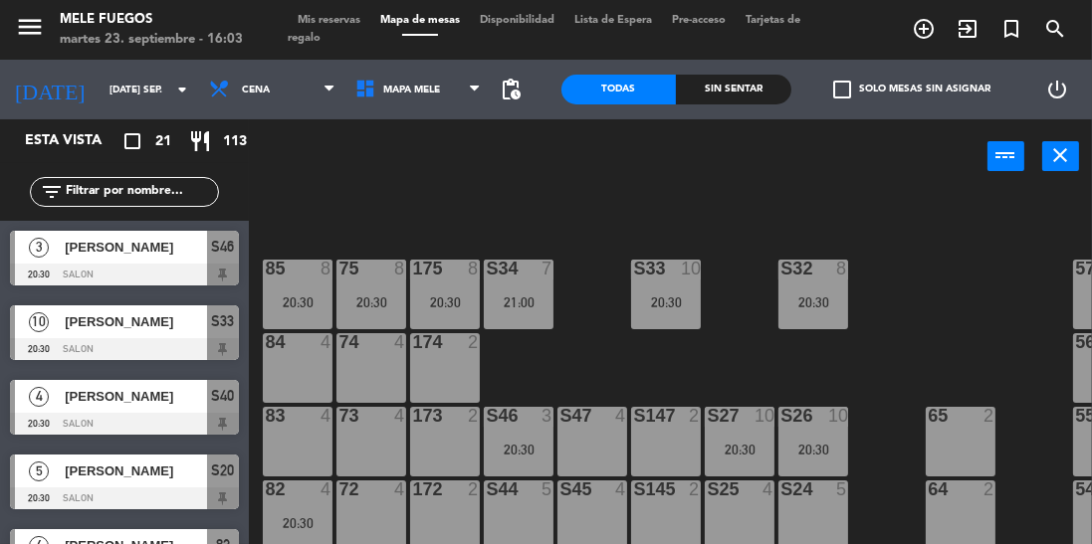
scroll to position [407, 0]
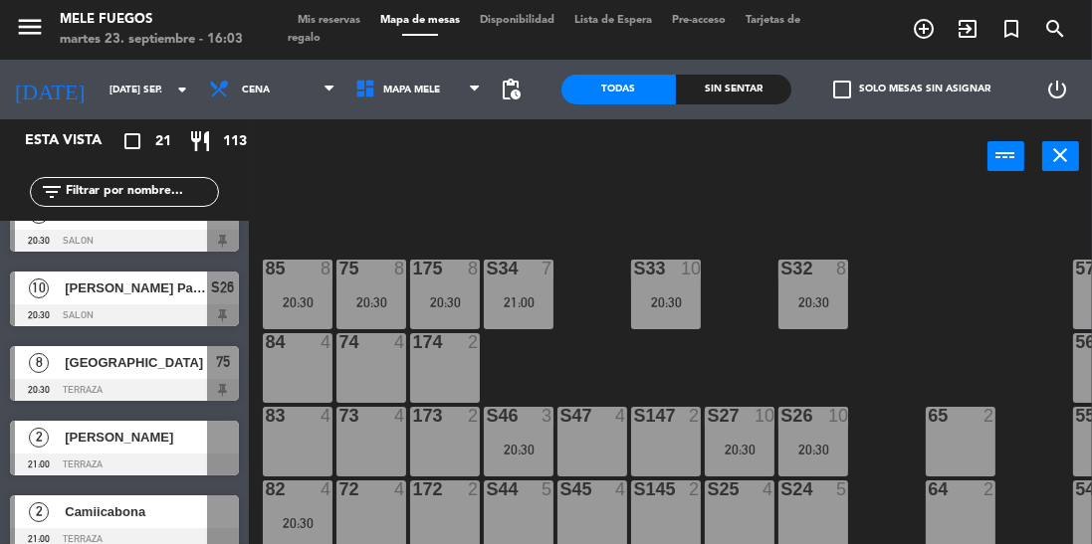
click at [789, 298] on div "20:30" at bounding box center [813, 303] width 70 height 14
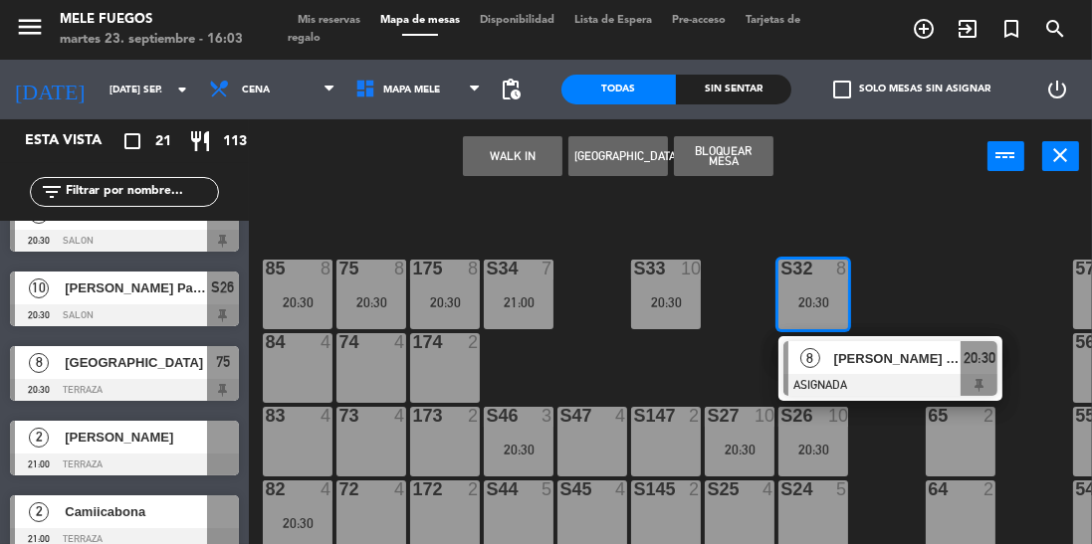
click at [955, 266] on div "100 8 101 8 102 8 103 8 104 8 S32 8 20:30 8 [PERSON_NAME] Jugadoras ASIGNADA 20…" at bounding box center [676, 414] width 832 height 446
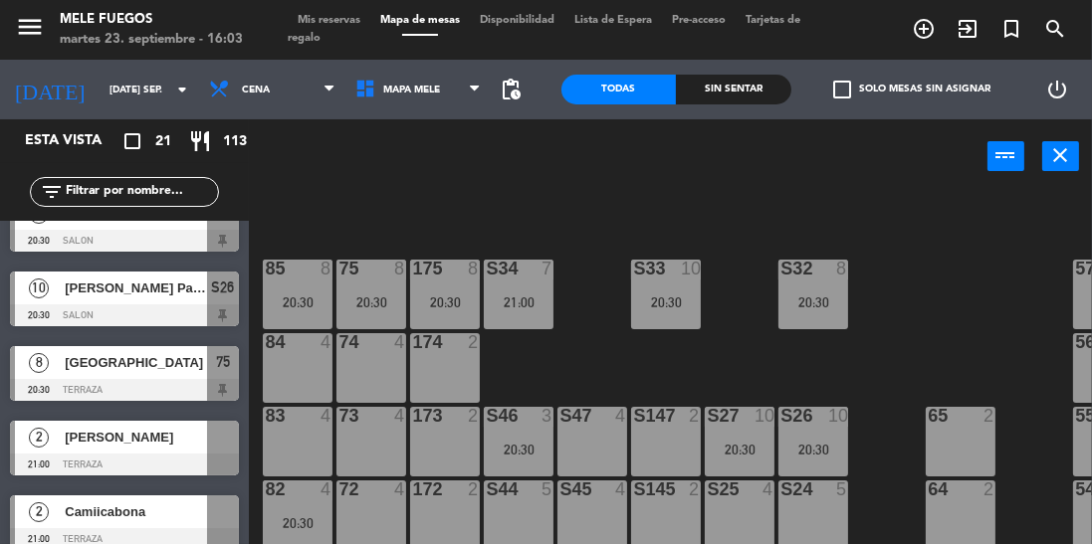
click at [822, 300] on div "20:30" at bounding box center [813, 303] width 70 height 14
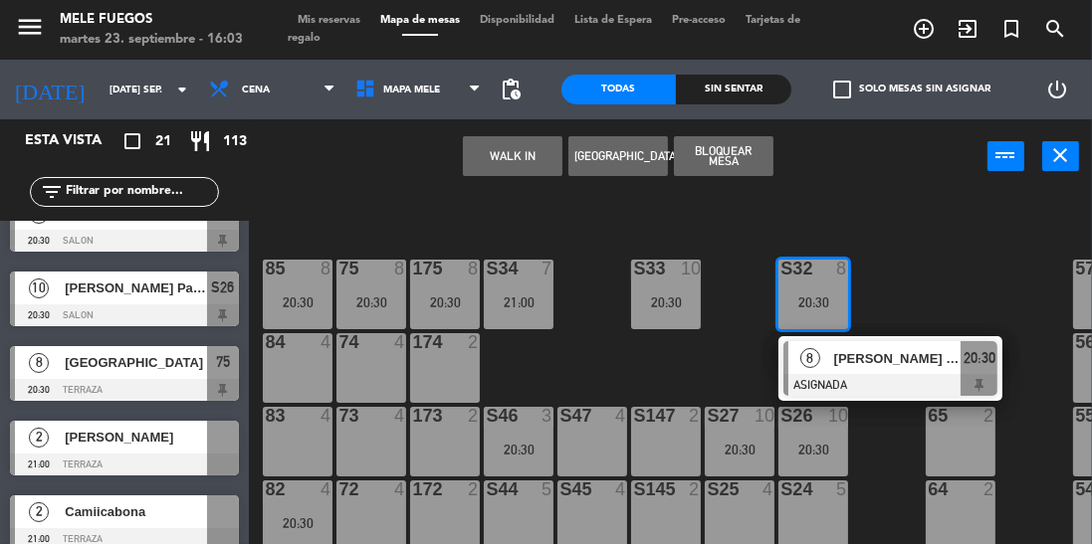
click at [954, 254] on div "100 8 101 8 102 8 103 8 104 8 S32 8 20:30 8 [PERSON_NAME] Jugadoras ASIGNADA 20…" at bounding box center [676, 414] width 832 height 446
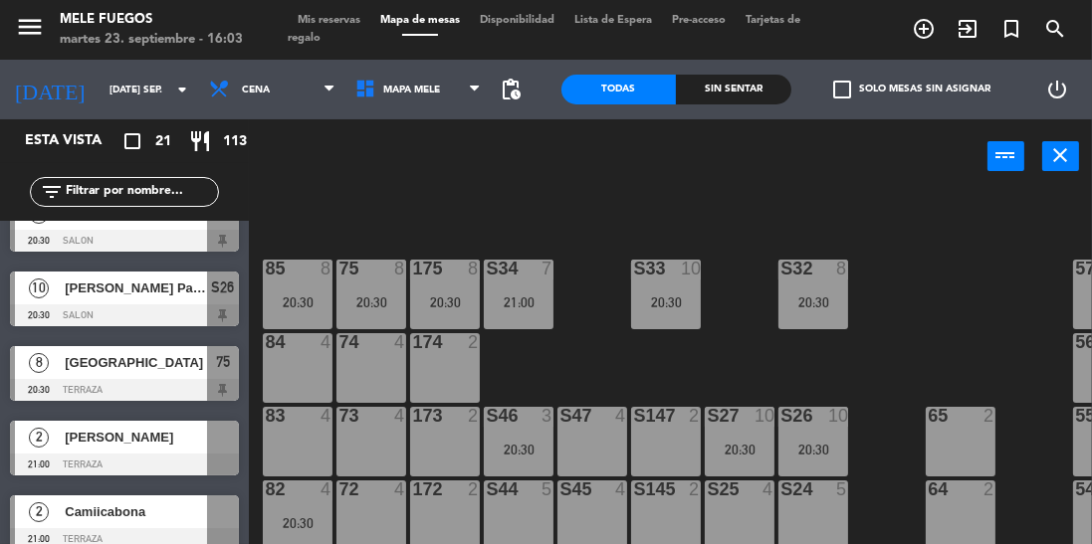
click at [832, 412] on div "10" at bounding box center [838, 416] width 20 height 18
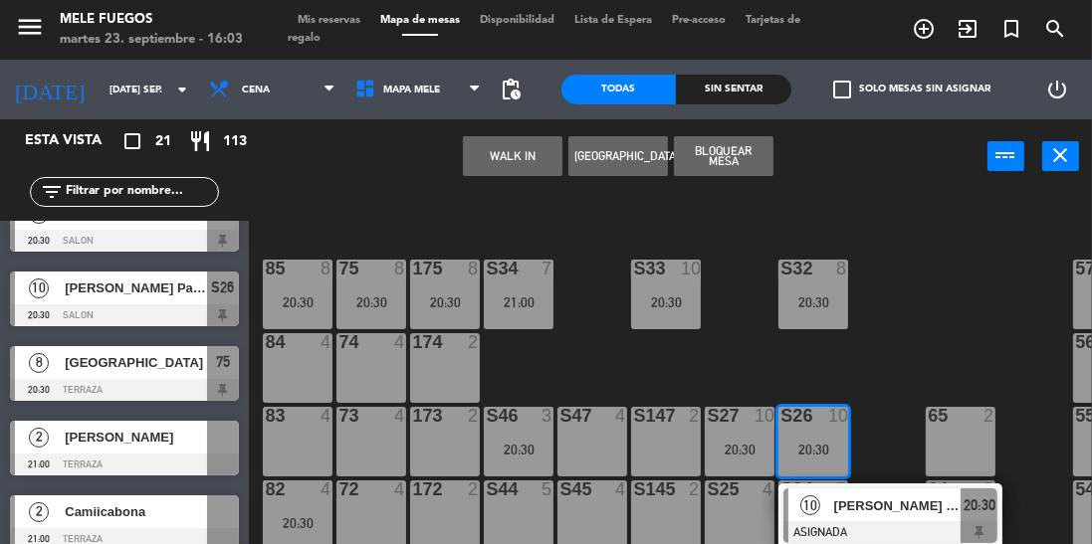
click at [838, 519] on div "[PERSON_NAME] Papas" at bounding box center [896, 506] width 129 height 33
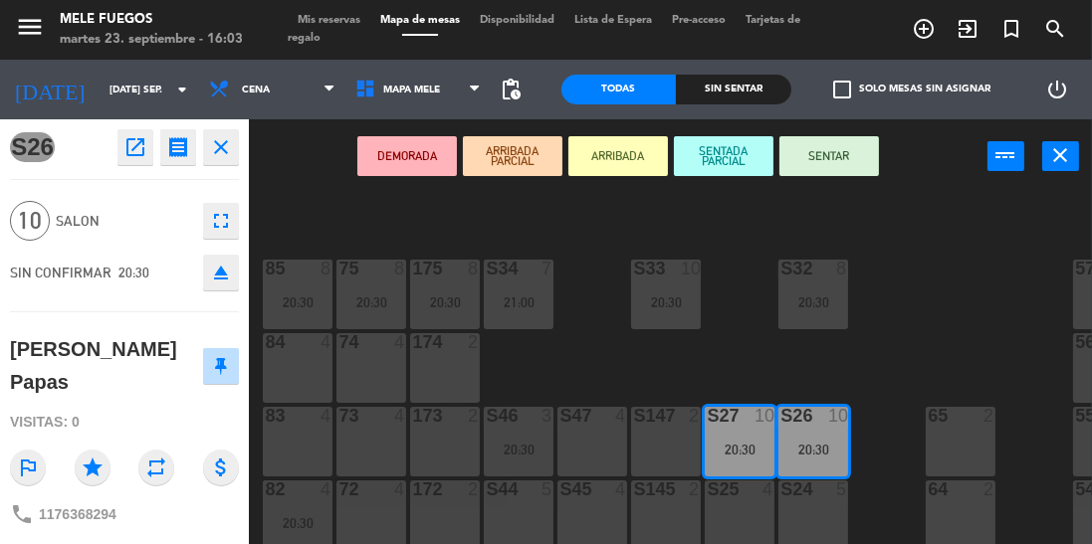
click at [892, 340] on div "100 8 101 8 102 8 103 8 104 8 S32 8 20:30 S33 10 20:30 S34 7 21:00 75 8 20:30 8…" at bounding box center [676, 414] width 832 height 446
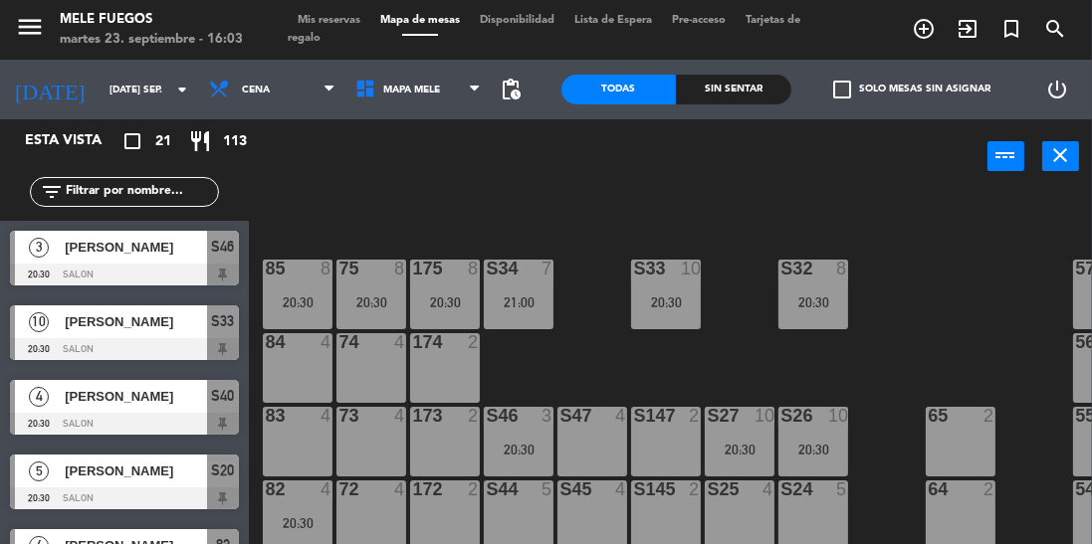
scroll to position [0, 0]
click at [811, 296] on div "20:30" at bounding box center [813, 303] width 70 height 14
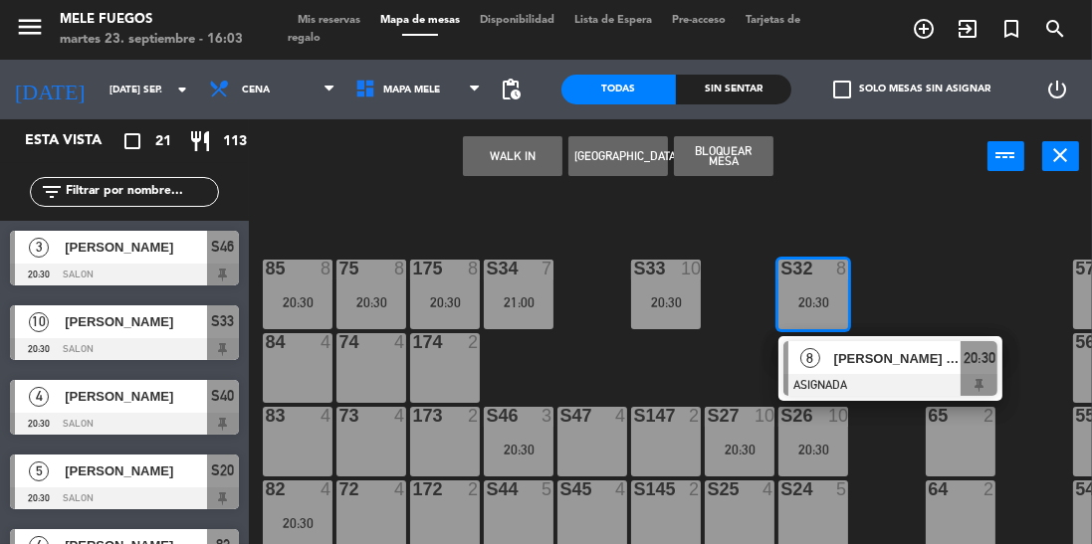
click at [836, 380] on div at bounding box center [890, 385] width 214 height 22
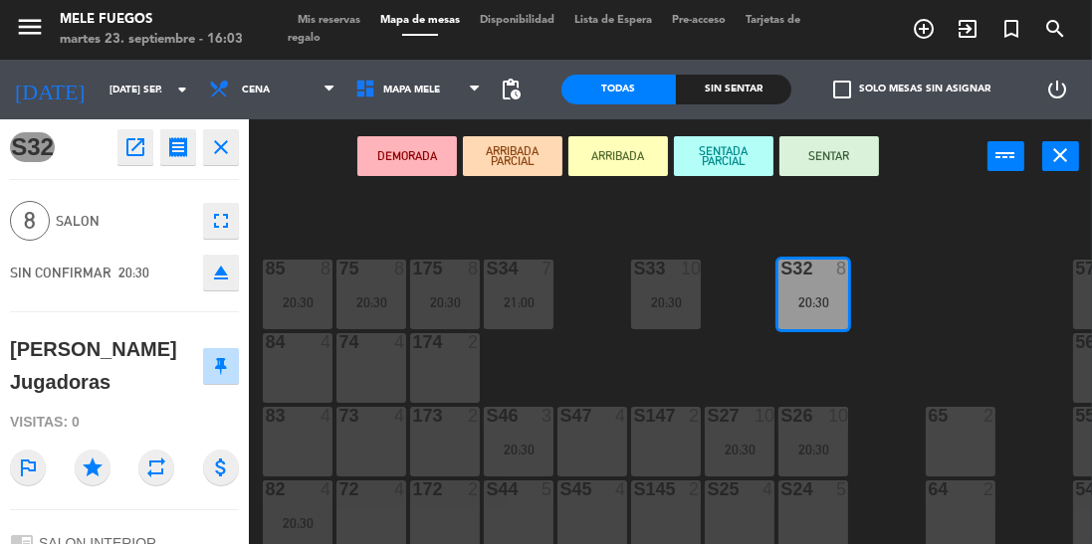
scroll to position [116, 0]
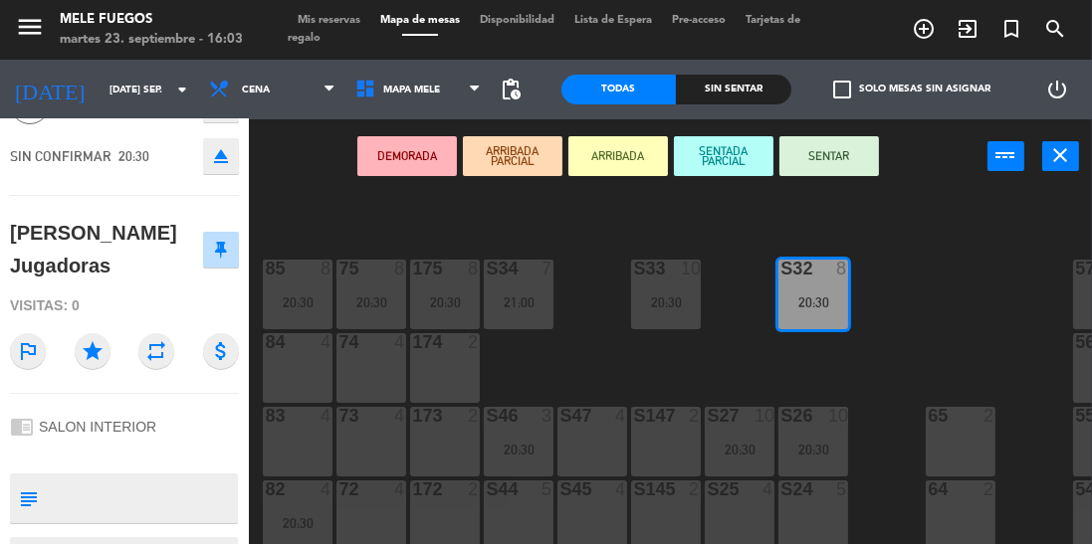
click at [980, 303] on div "100 8 101 8 102 8 103 8 104 8 S32 8 20:30 S33 10 20:30 S34 7 21:00 75 8 20:30 8…" at bounding box center [676, 414] width 832 height 446
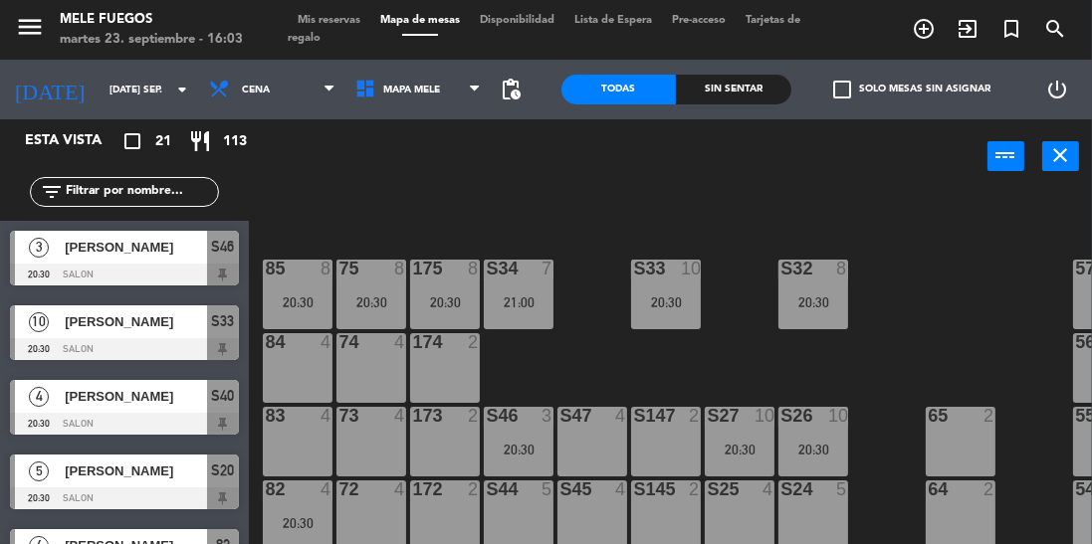
scroll to position [0, 0]
click at [787, 417] on div "10" at bounding box center [772, 416] width 33 height 18
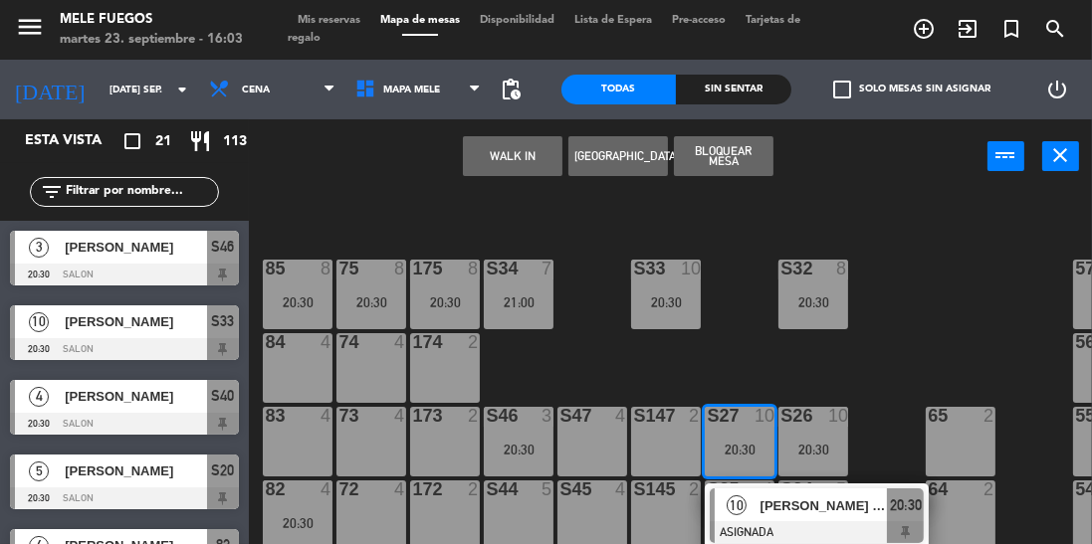
click at [754, 519] on div "10" at bounding box center [735, 505] width 43 height 33
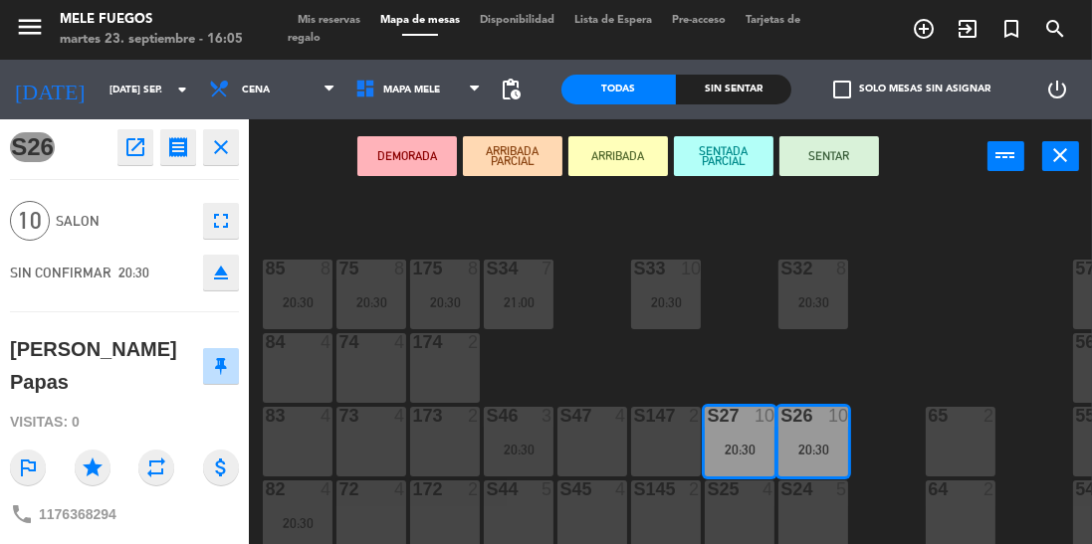
click at [892, 295] on div "100 8 101 8 102 8 103 8 104 8 S32 8 20:30 S33 10 20:30 S34 7 21:00 75 8 20:30 8…" at bounding box center [676, 414] width 832 height 446
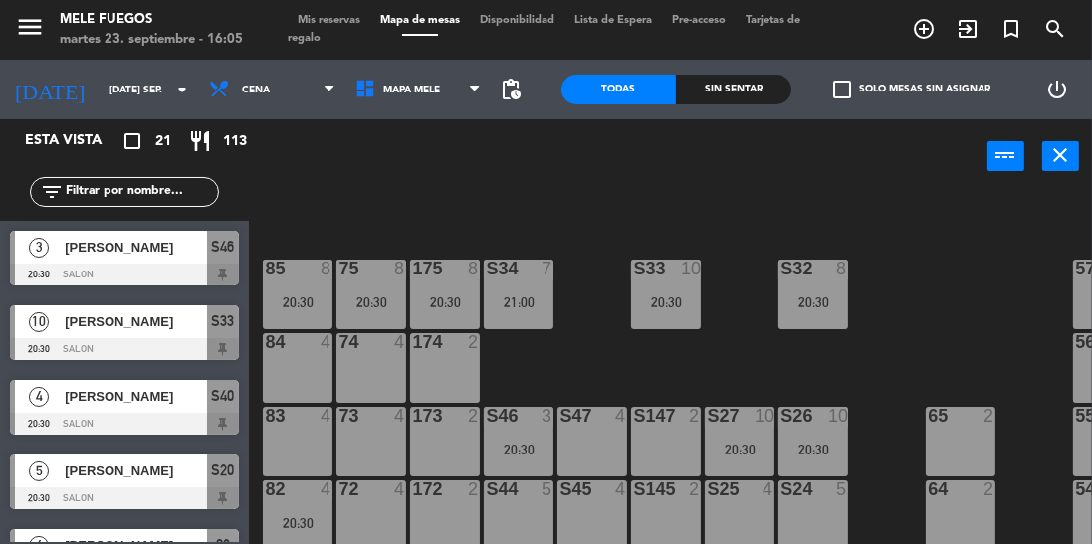
scroll to position [92, 0]
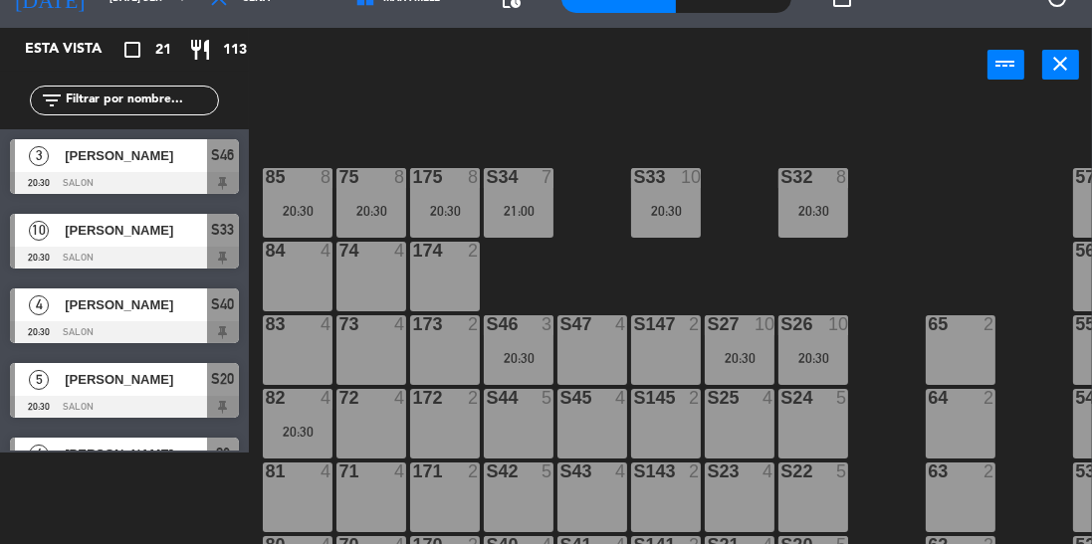
click at [792, 225] on div "S32 8 20:30" at bounding box center [813, 203] width 70 height 70
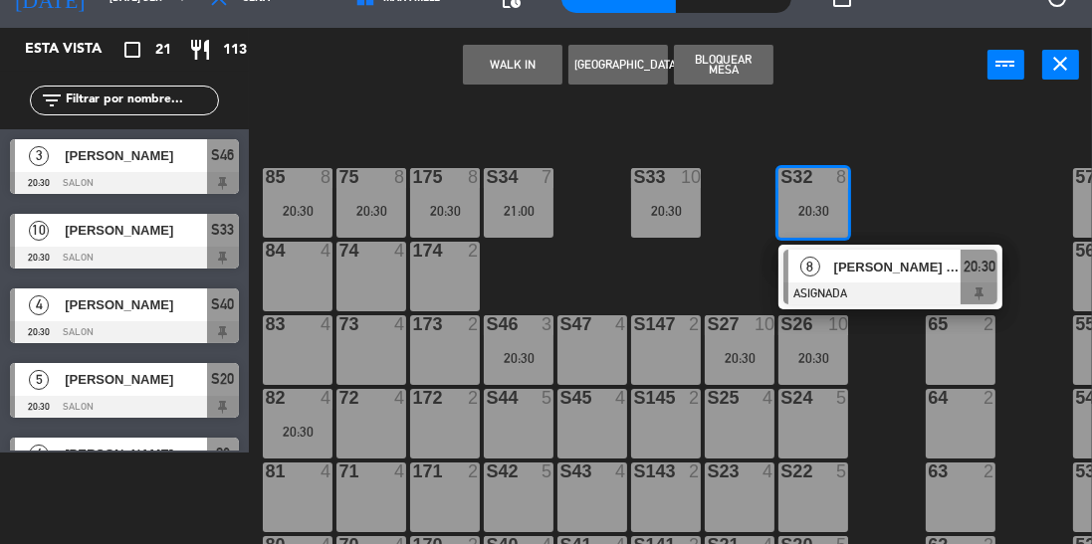
click at [832, 275] on div "[PERSON_NAME] Jugadoras" at bounding box center [896, 267] width 129 height 33
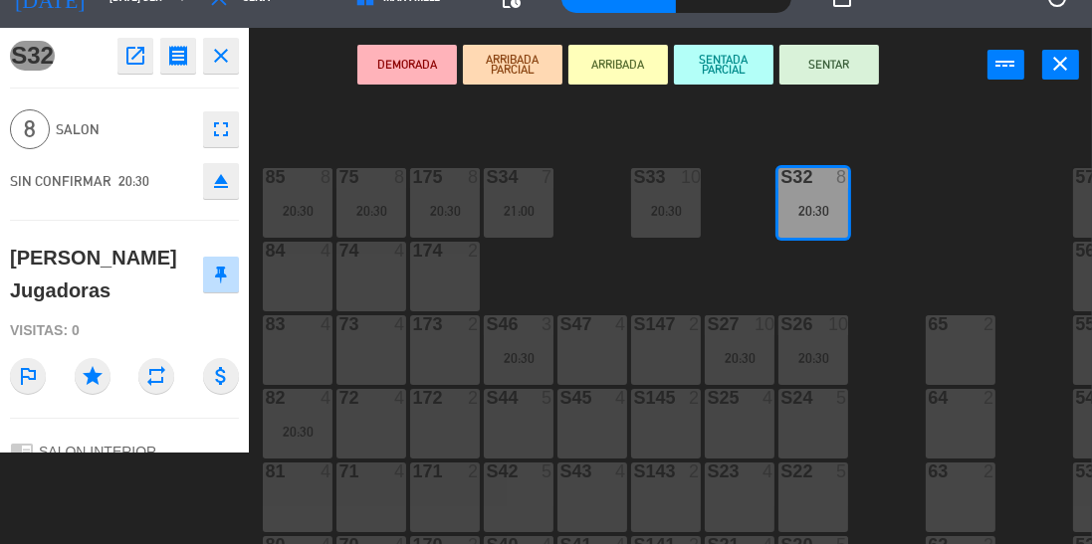
click at [941, 251] on div "100 8 101 8 102 8 103 8 104 8 S32 8 20:30 S33 10 20:30 S34 7 21:00 75 8 20:30 8…" at bounding box center [676, 323] width 832 height 446
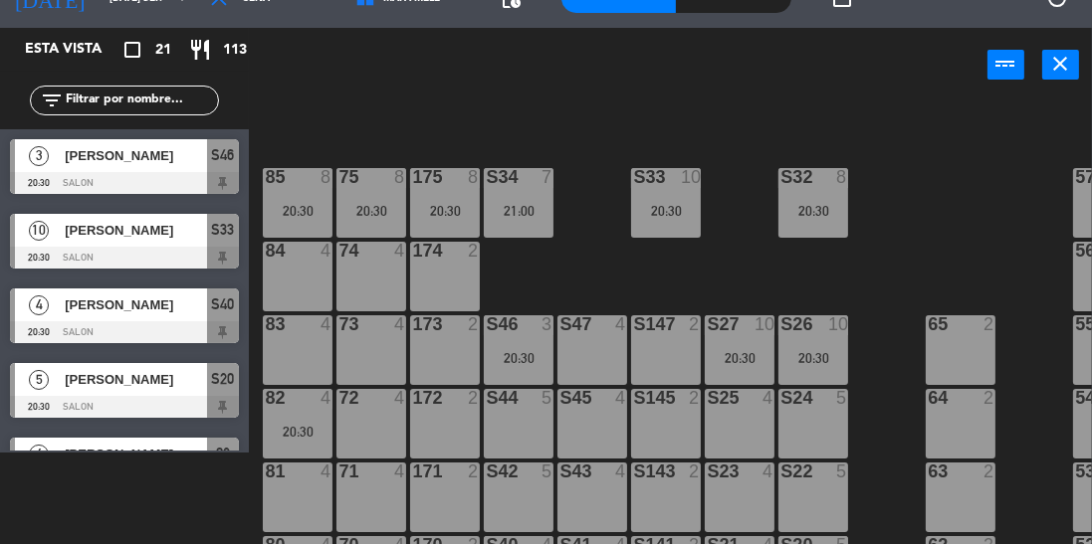
click at [731, 360] on div "20:30" at bounding box center [739, 358] width 70 height 14
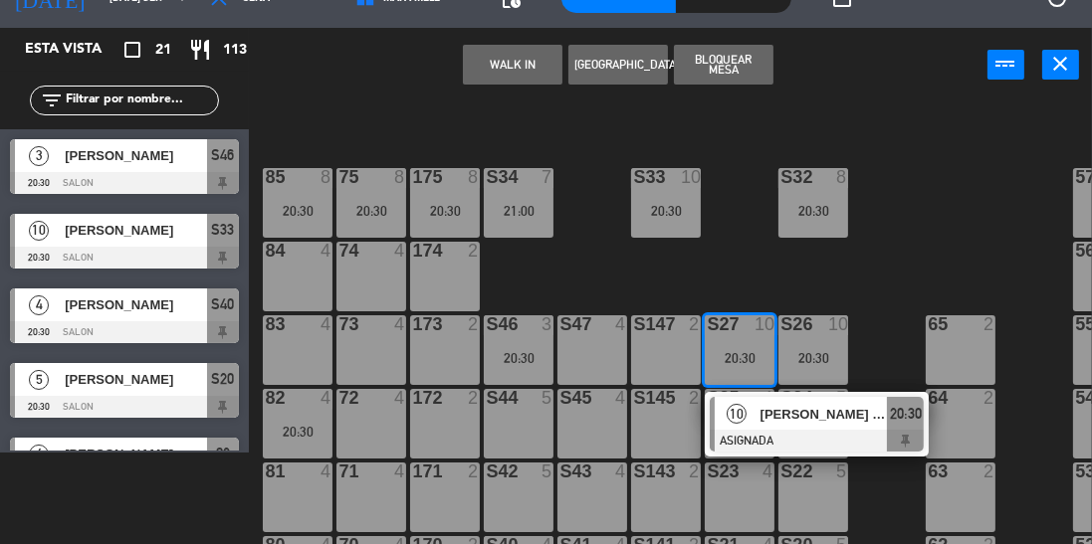
click at [711, 224] on div "100 8 101 8 102 8 103 8 104 8 S32 8 20:30 S33 10 20:30 S34 7 21:00 75 8 20:30 8…" at bounding box center [676, 323] width 832 height 446
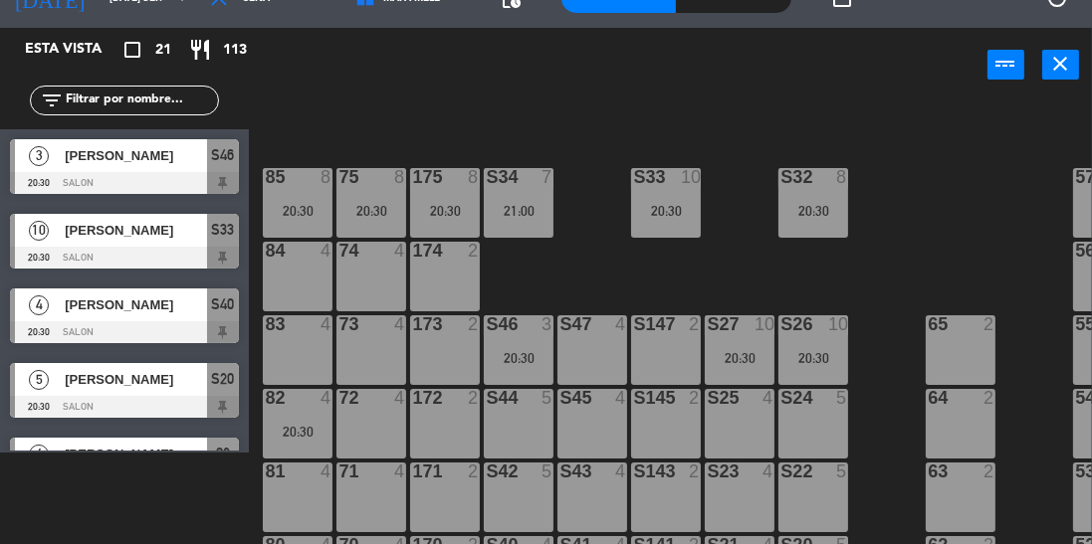
click at [823, 217] on div "S32 8 20:30" at bounding box center [813, 203] width 70 height 70
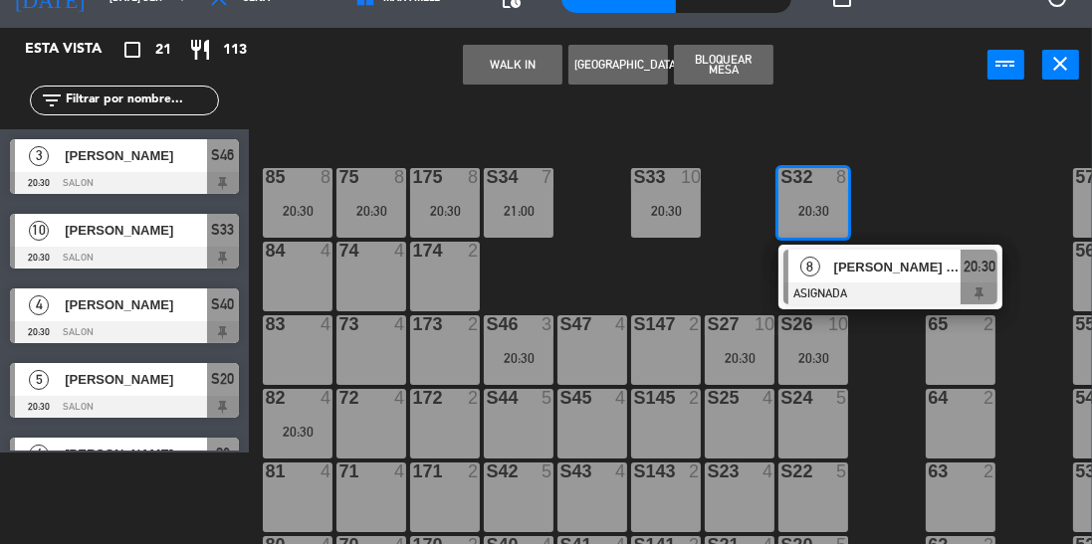
click at [712, 302] on div "100 8 101 8 102 8 103 8 104 8 S32 8 20:30 8 [PERSON_NAME] Jugadoras ASIGNADA 20…" at bounding box center [676, 323] width 832 height 446
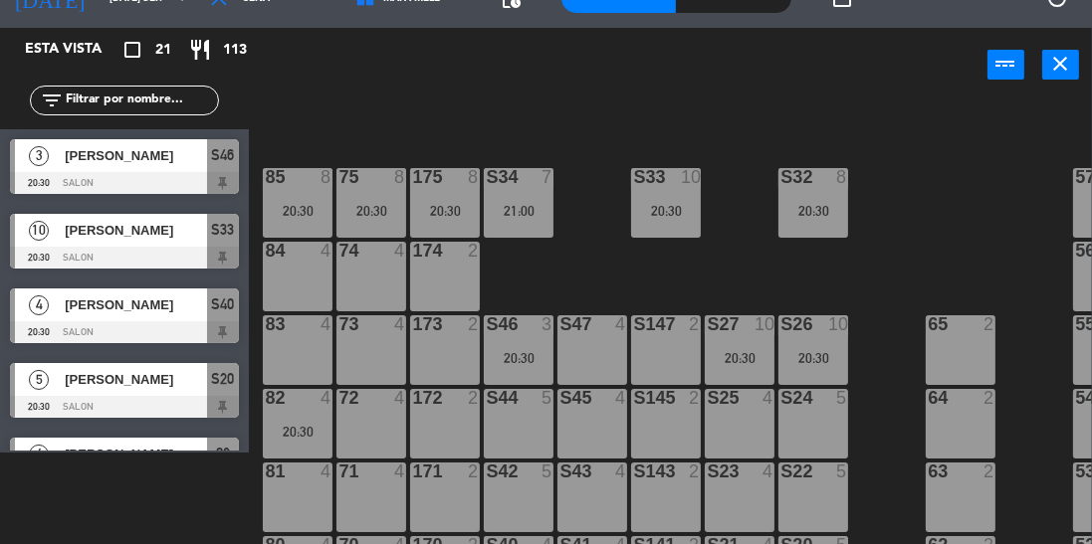
click at [649, 203] on div "20:30" at bounding box center [666, 210] width 70 height 15
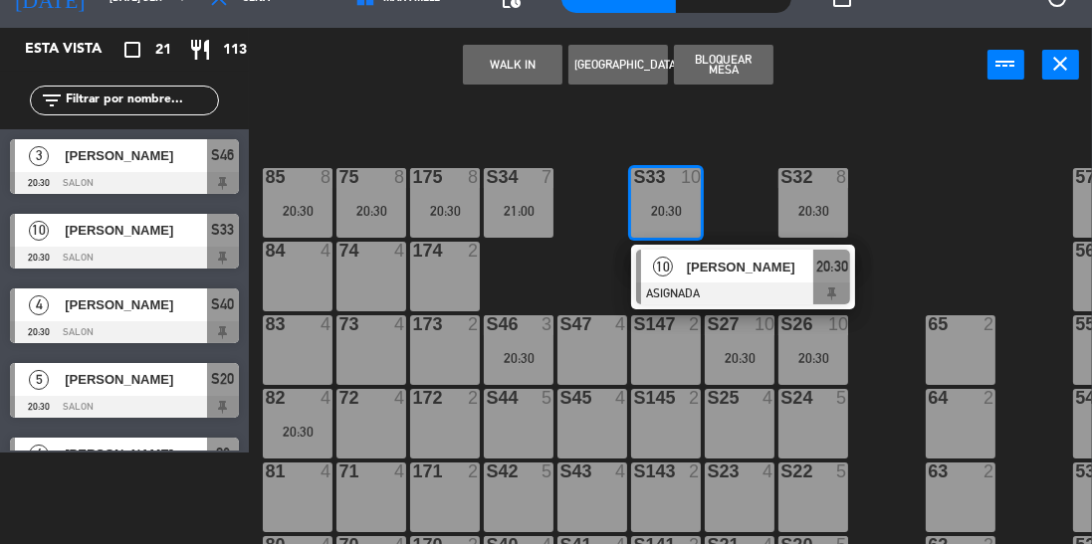
click at [690, 285] on div at bounding box center [743, 294] width 214 height 22
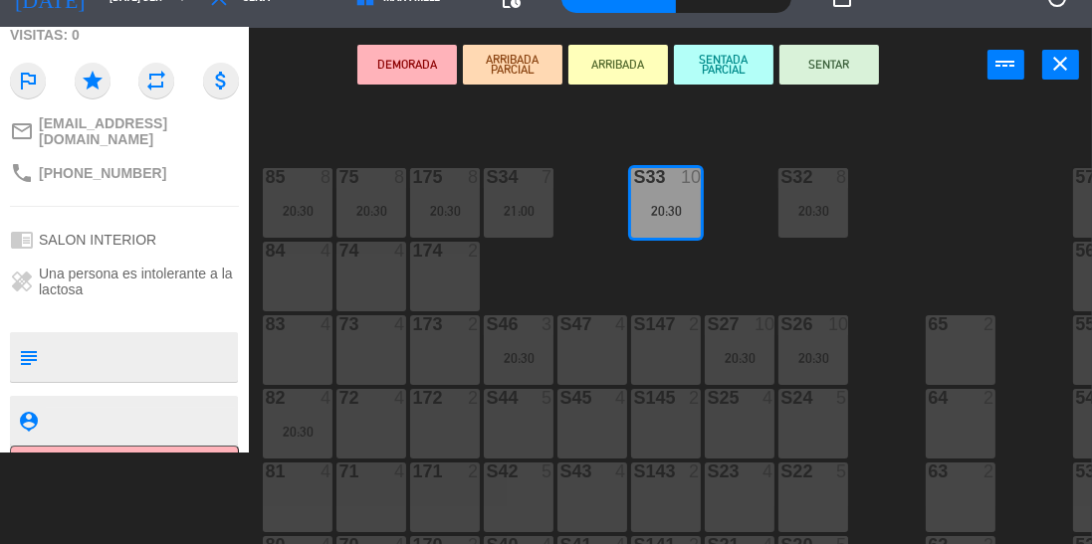
scroll to position [305, 0]
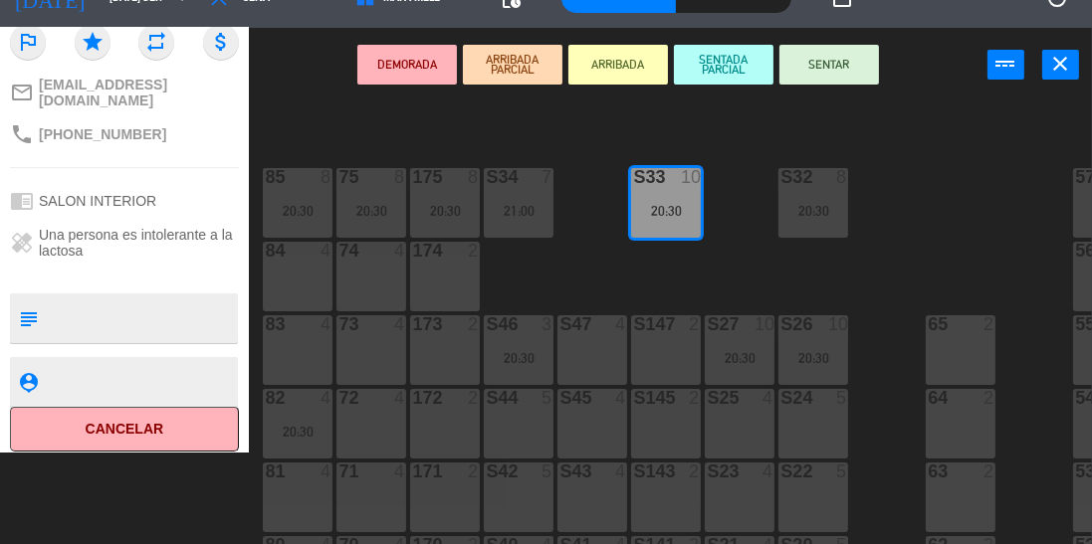
click at [133, 227] on span "Una persona es intolerante a la lactosa" at bounding box center [139, 243] width 200 height 32
click at [959, 205] on div "100 8 101 8 102 8 103 8 104 8 S32 8 20:30 S33 10 20:30 S34 7 21:00 75 8 20:30 8…" at bounding box center [676, 323] width 832 height 446
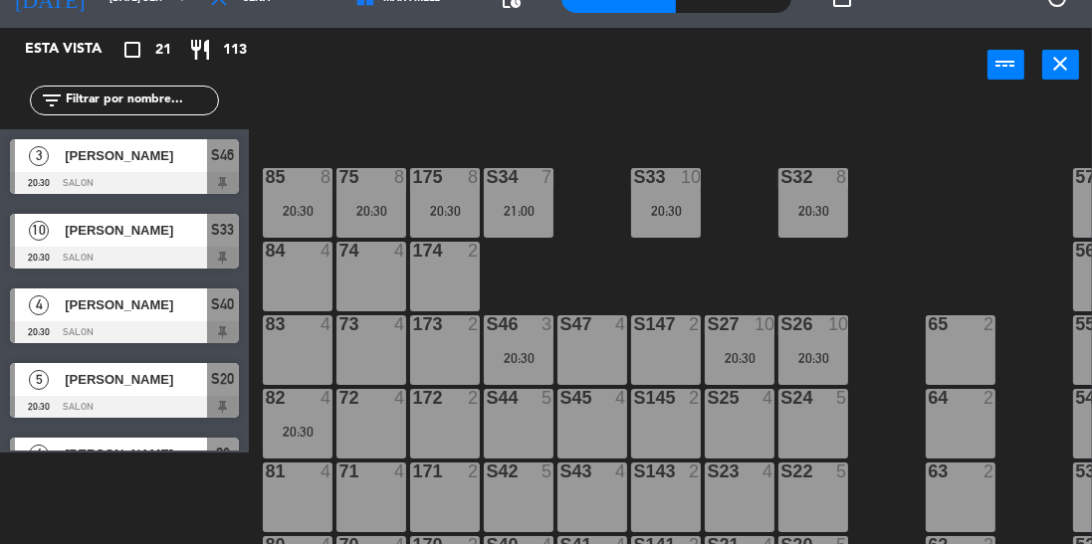
click at [817, 351] on div "20:30" at bounding box center [813, 358] width 70 height 14
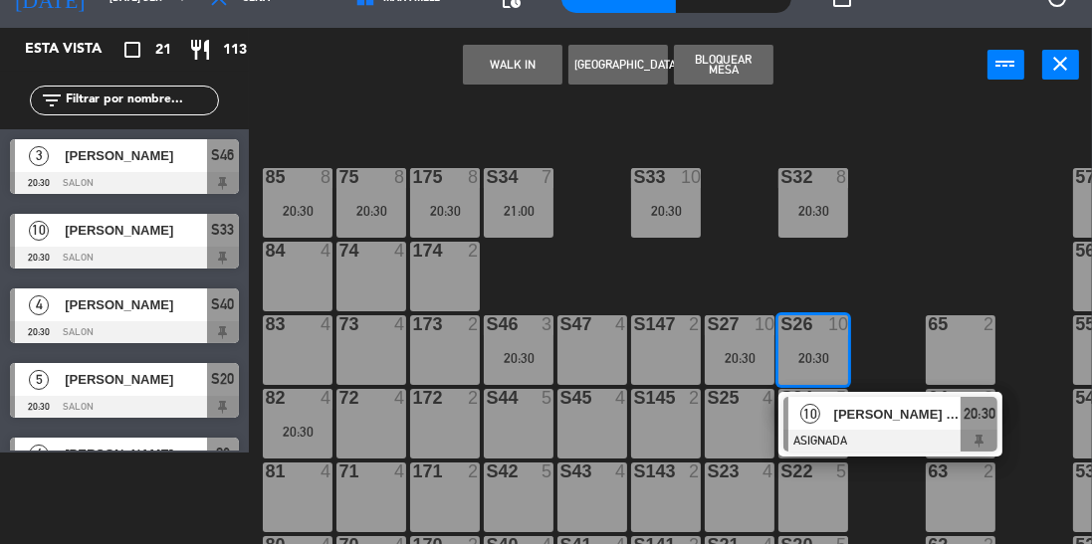
click at [727, 274] on div "100 8 101 8 102 8 103 8 104 8 S32 8 20:30 S33 10 20:30 S34 7 21:00 75 8 20:30 8…" at bounding box center [676, 323] width 832 height 446
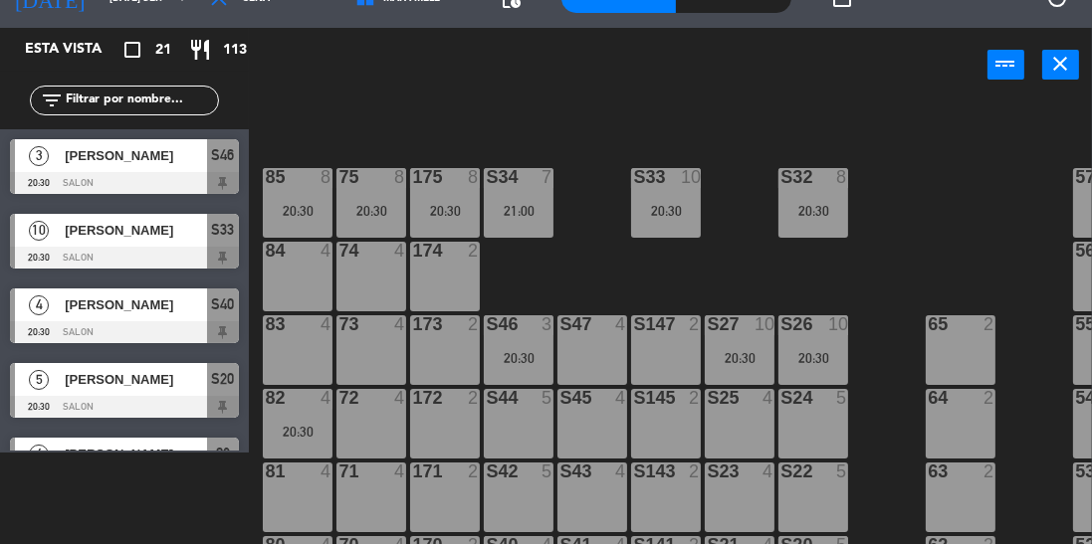
click at [678, 204] on div "20:30" at bounding box center [666, 211] width 70 height 14
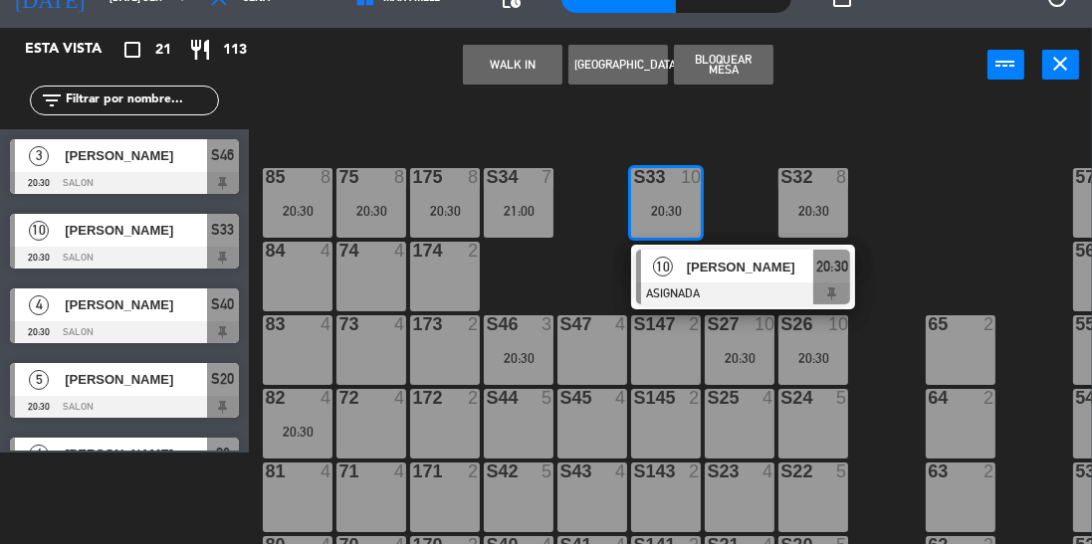
click at [697, 284] on div at bounding box center [743, 294] width 214 height 22
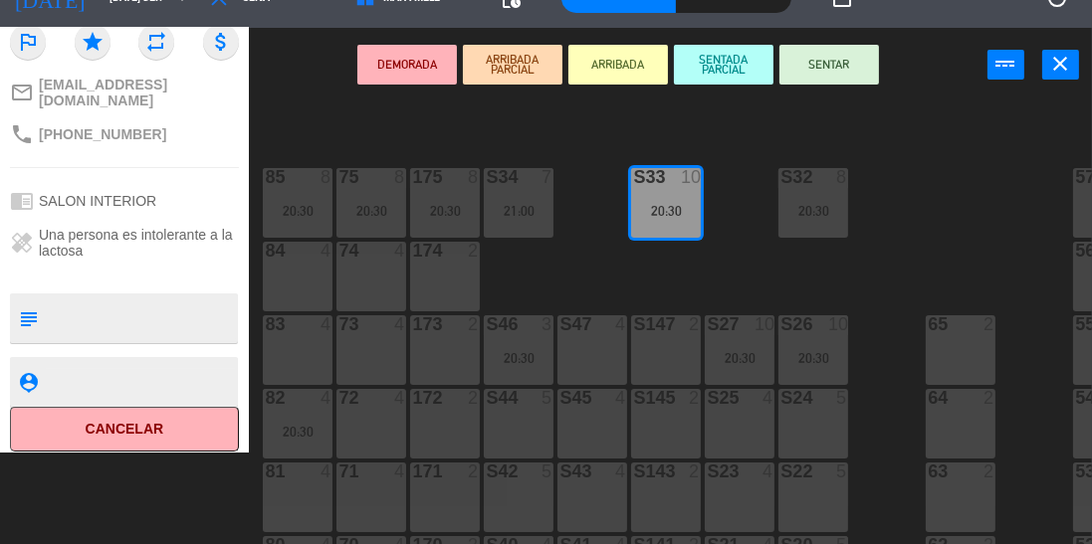
click at [585, 244] on div "100 8 101 8 102 8 103 8 104 8 S32 8 20:30 S33 10 20:30 S34 7 21:00 75 8 20:30 8…" at bounding box center [676, 323] width 832 height 446
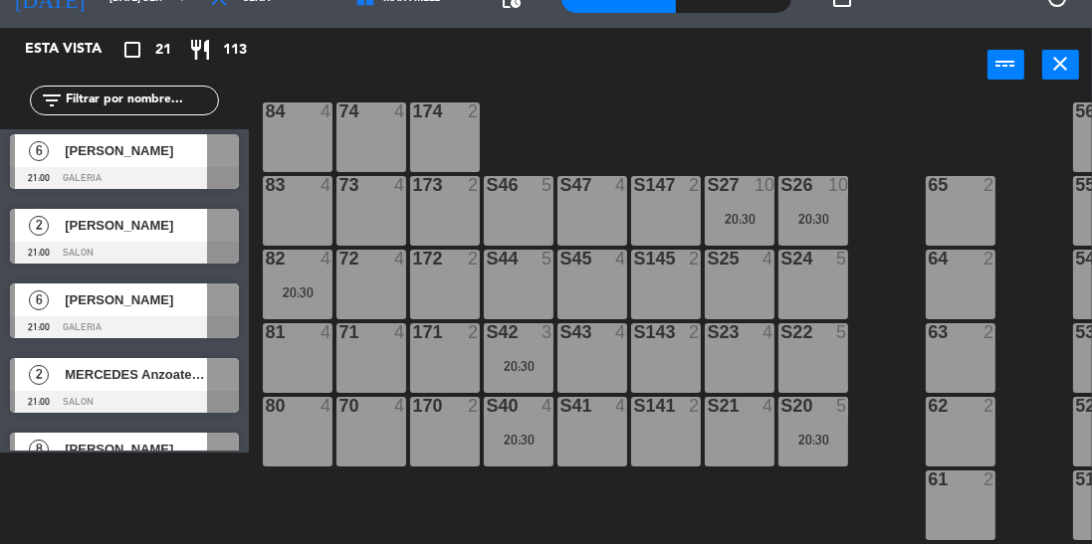
scroll to position [1246, 0]
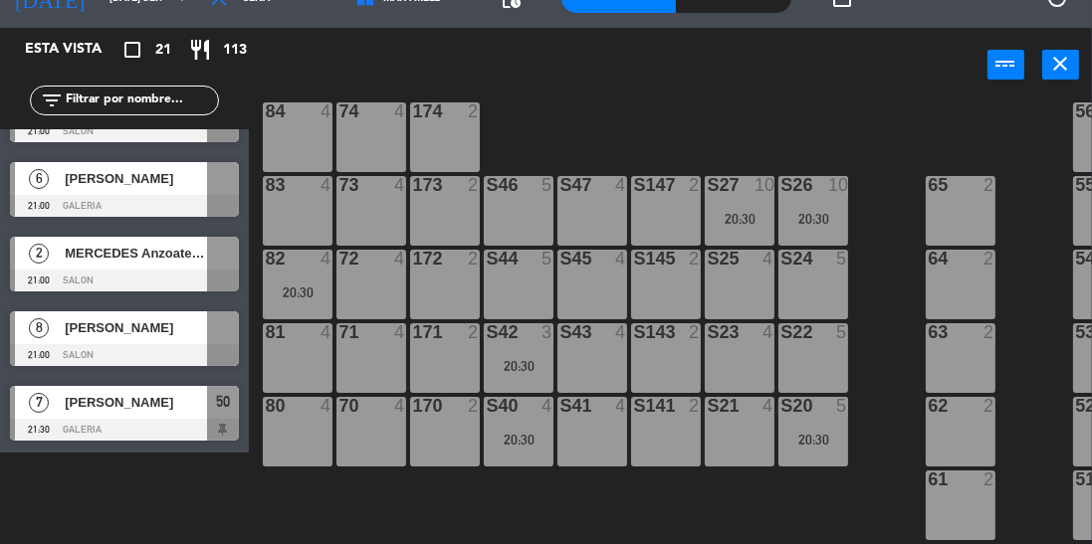
click at [125, 335] on span "[PERSON_NAME]" at bounding box center [136, 327] width 142 height 21
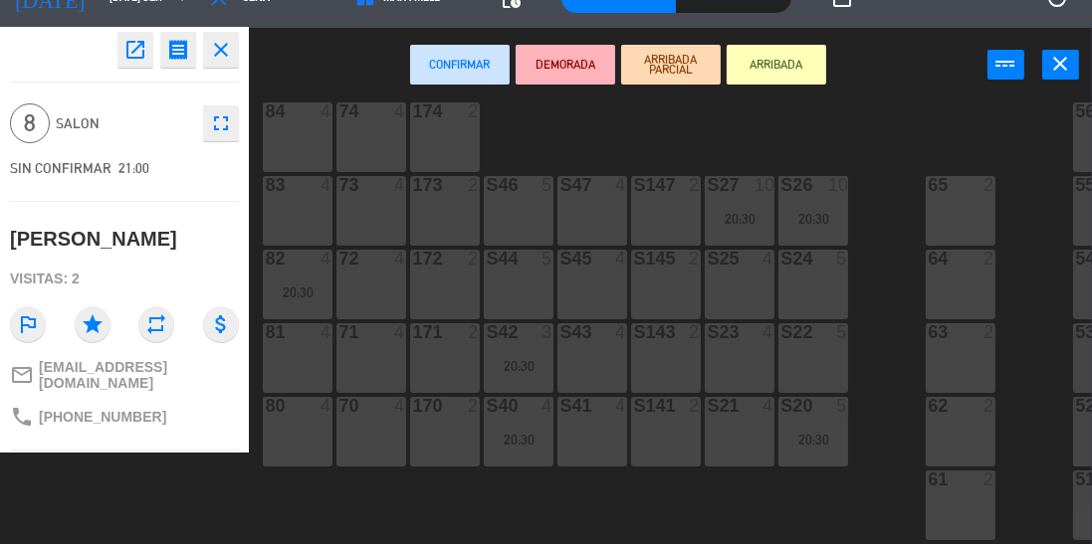
scroll to position [0, 0]
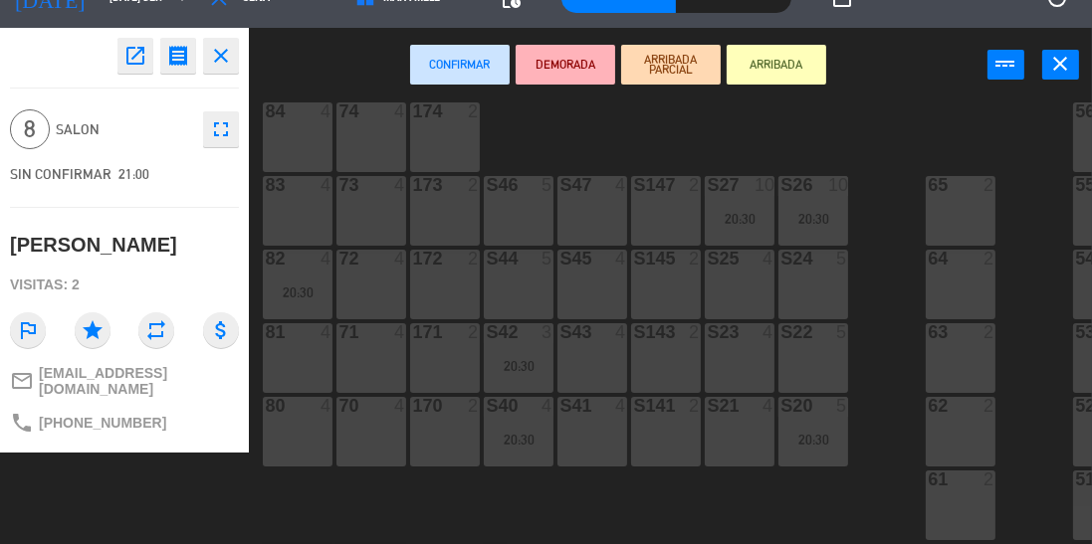
click at [593, 128] on div "100 8 101 8 102 8 103 8 104 8 S32 8 20:30 S33 10 20:30 S34 7 21:00 75 8 20:30 8…" at bounding box center [676, 323] width 832 height 446
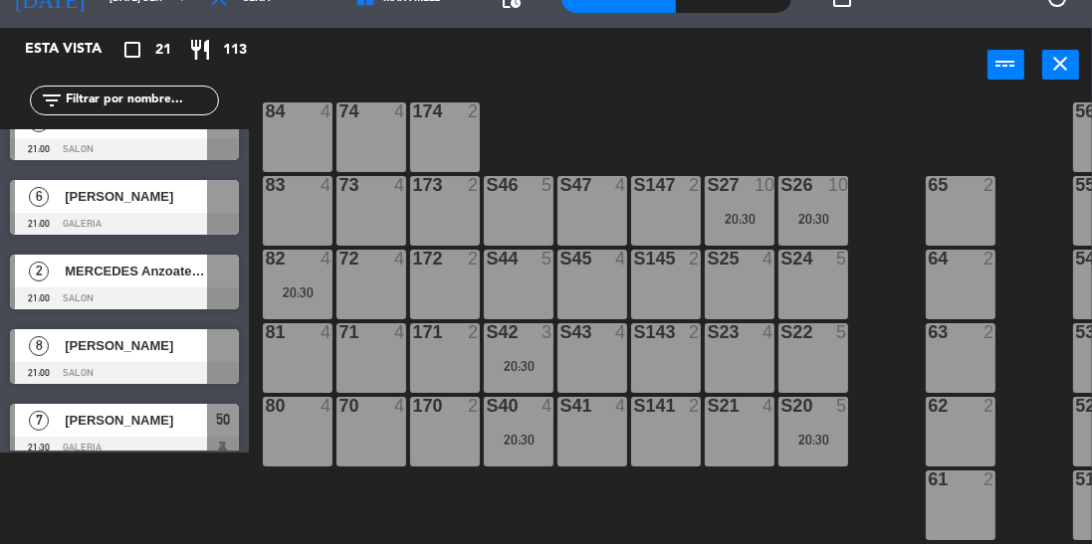
scroll to position [1246, 0]
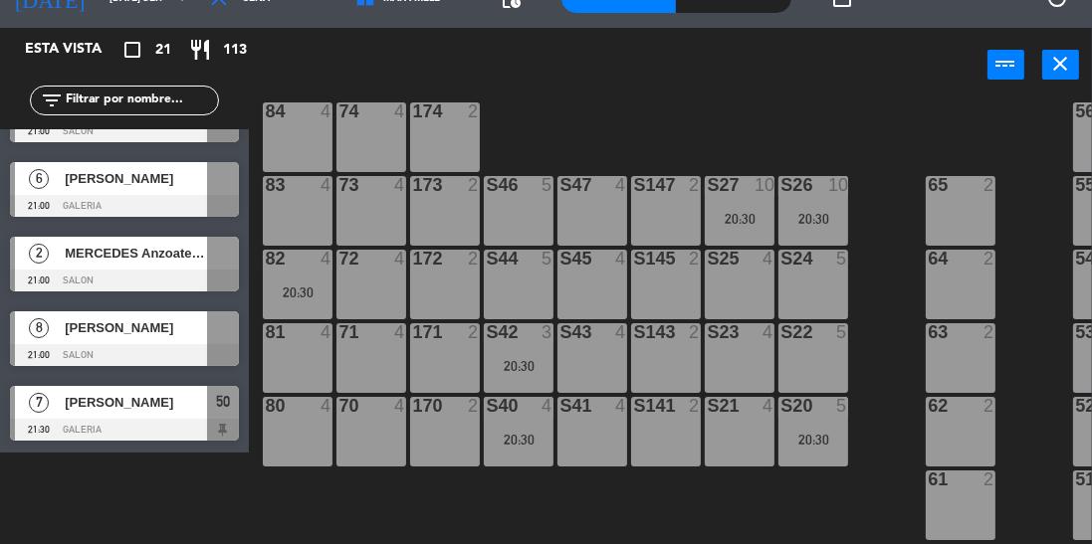
click at [218, 338] on div at bounding box center [223, 327] width 32 height 33
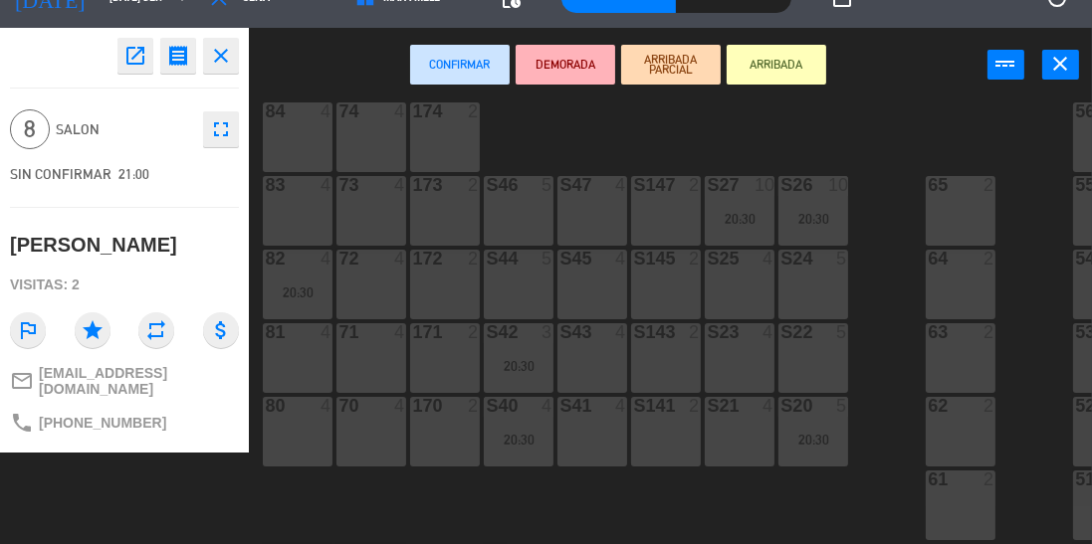
click at [514, 208] on div "S46 5" at bounding box center [519, 211] width 70 height 70
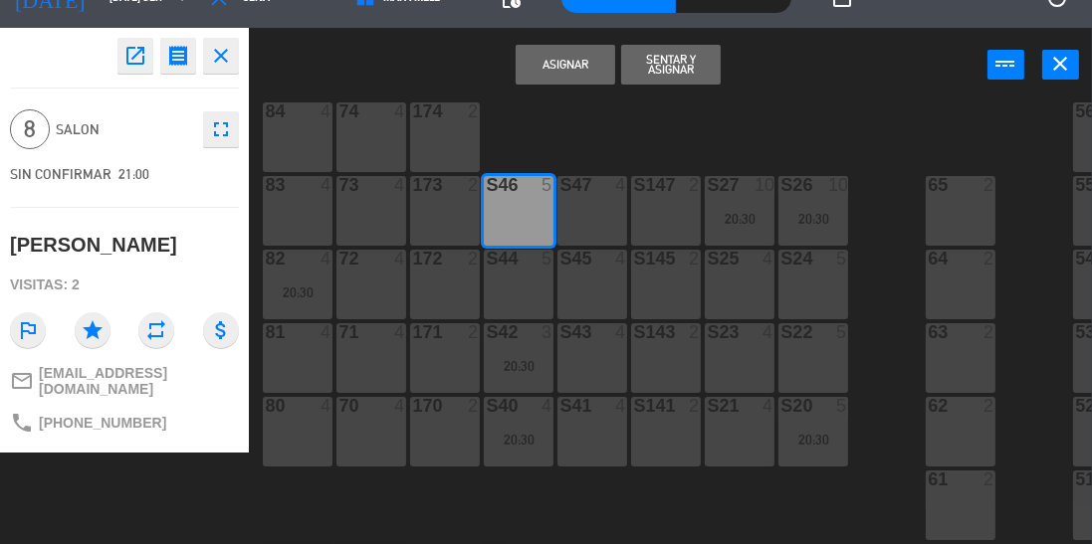
click at [590, 205] on div "S47 4" at bounding box center [592, 211] width 70 height 70
click at [657, 224] on div "S147 2" at bounding box center [666, 211] width 70 height 70
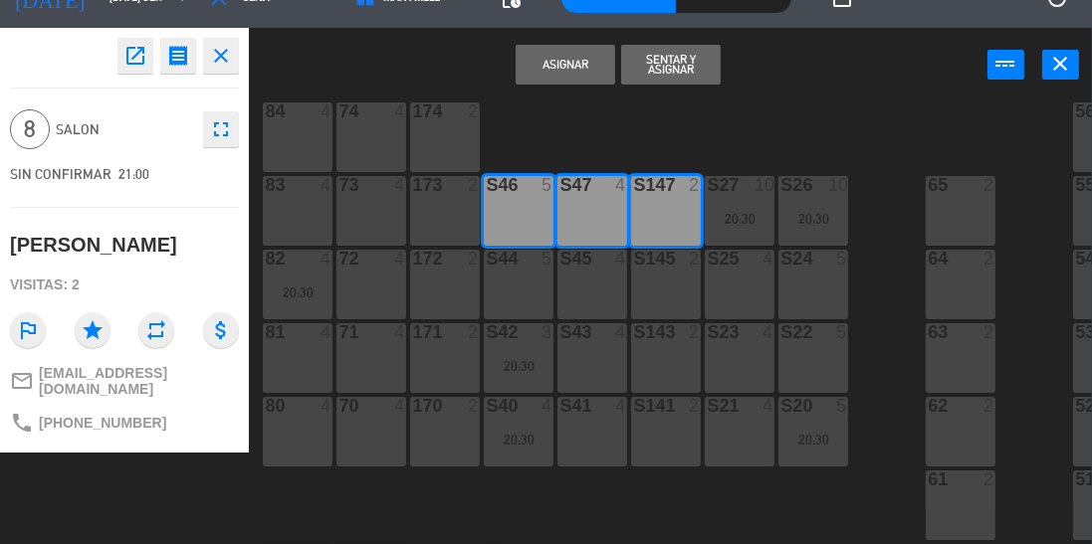
click at [581, 70] on button "Asignar" at bounding box center [565, 65] width 100 height 40
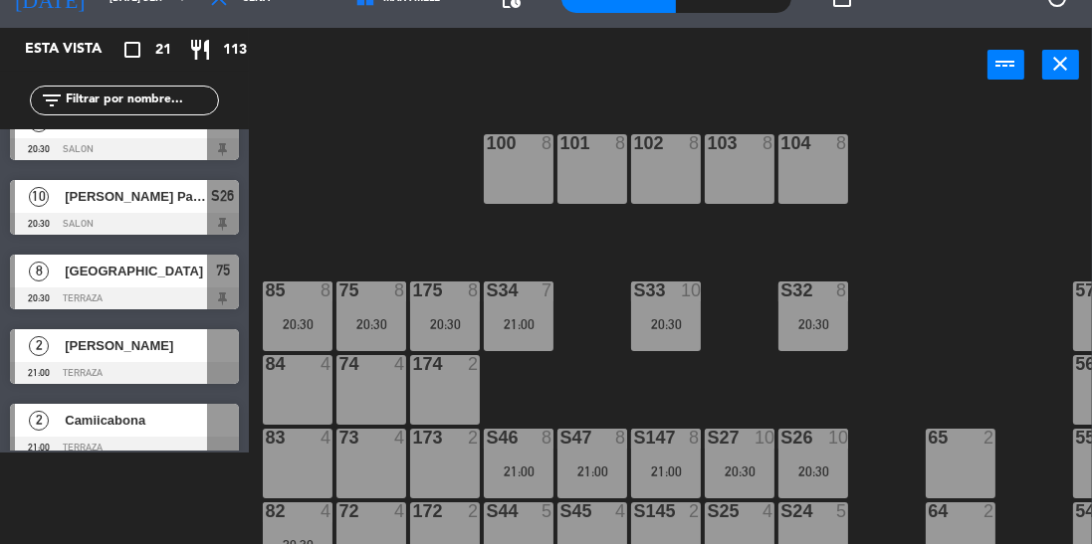
scroll to position [66, 0]
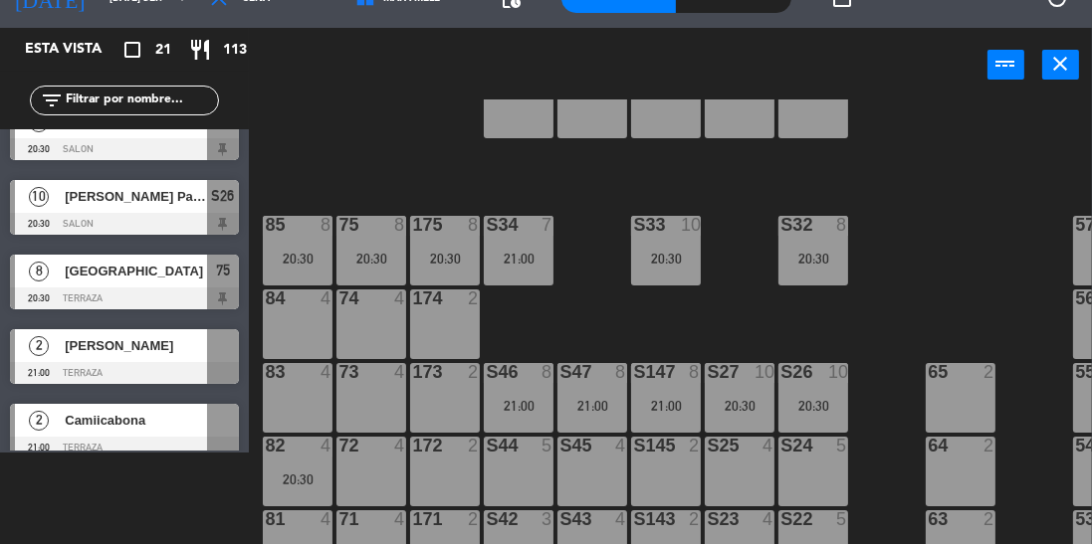
click at [829, 264] on div "20:30" at bounding box center [813, 259] width 70 height 14
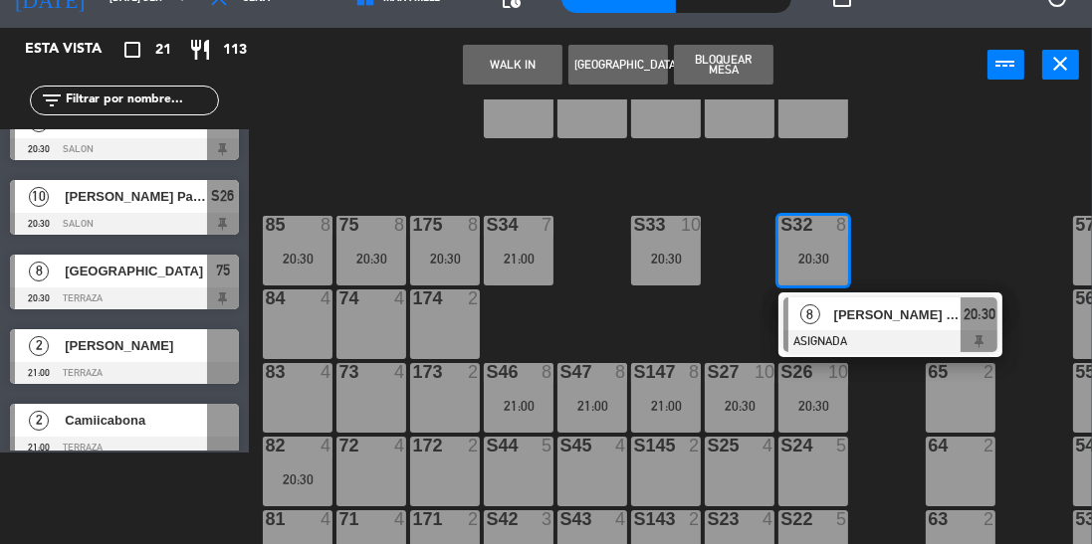
click at [694, 309] on div "100 8 101 8 102 8 103 8 104 8 S32 8 20:30 8 [PERSON_NAME] Jugadoras ASIGNADA 20…" at bounding box center [676, 323] width 832 height 446
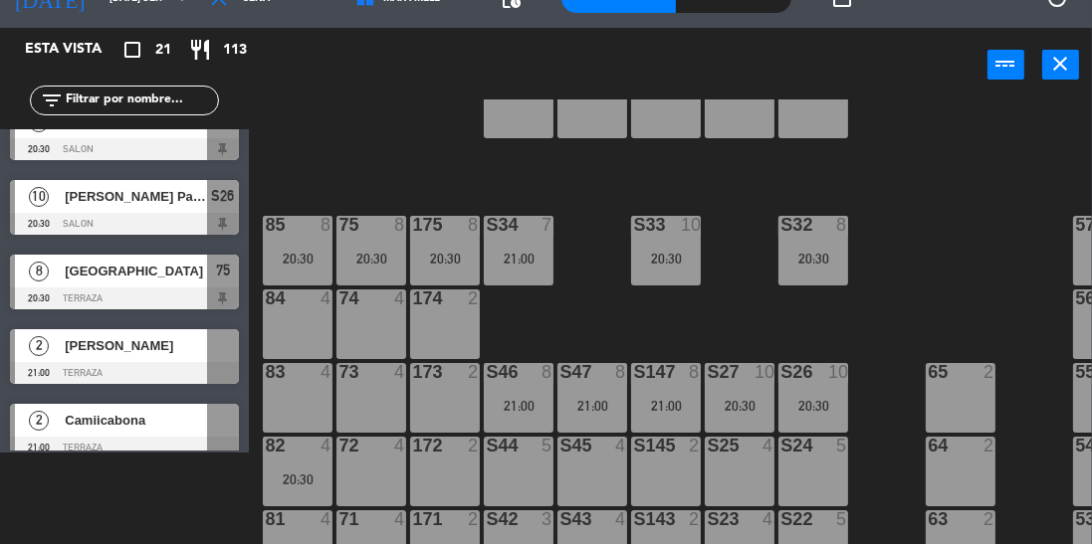
click at [515, 264] on div "21:00" at bounding box center [519, 259] width 70 height 14
click at [591, 267] on div "100 8 101 8 102 8 103 8 104 8 S32 8 20:30 S33 10 20:30 S34 7 21:00 75 8 20:30 8…" at bounding box center [676, 323] width 832 height 446
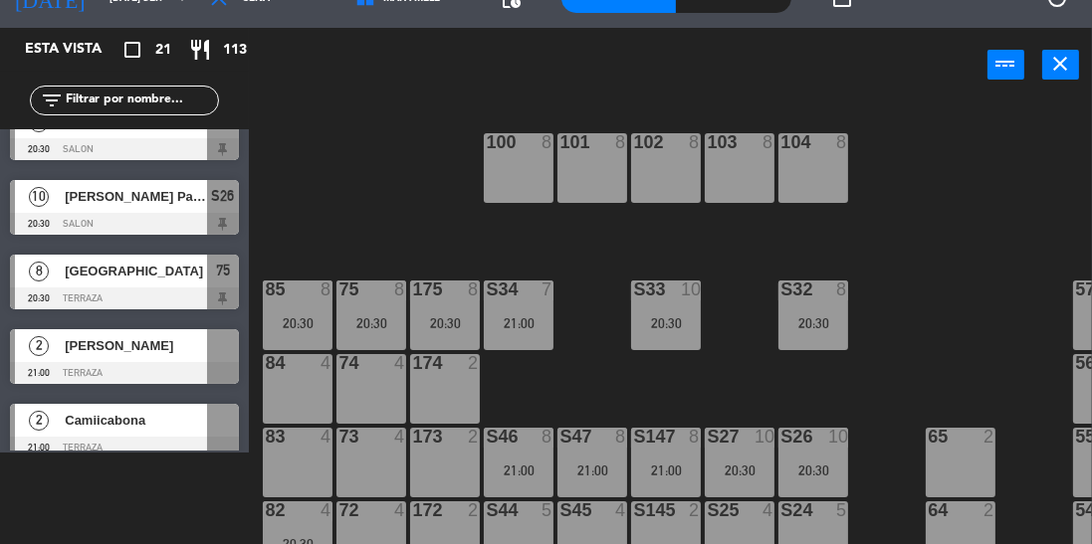
scroll to position [0, 0]
